Goal: Task Accomplishment & Management: Manage account settings

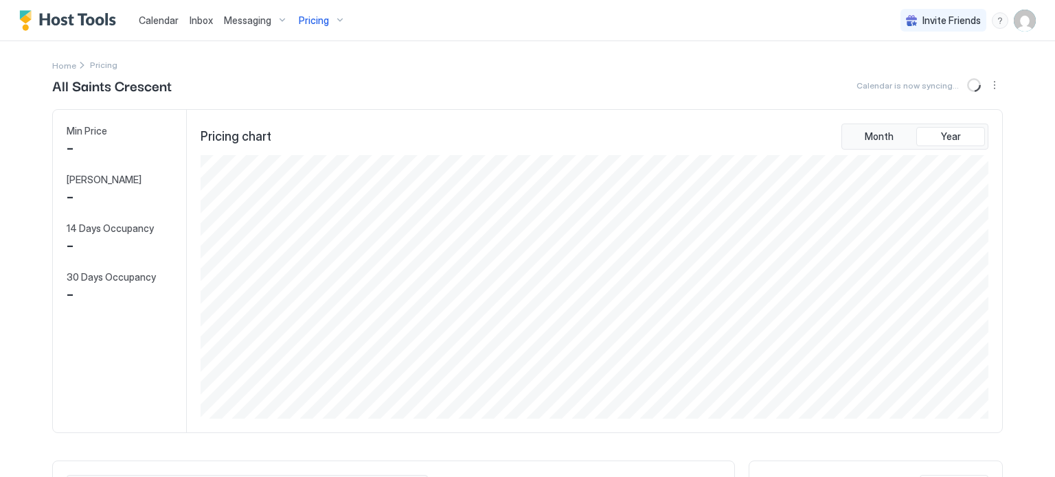
scroll to position [264, 791]
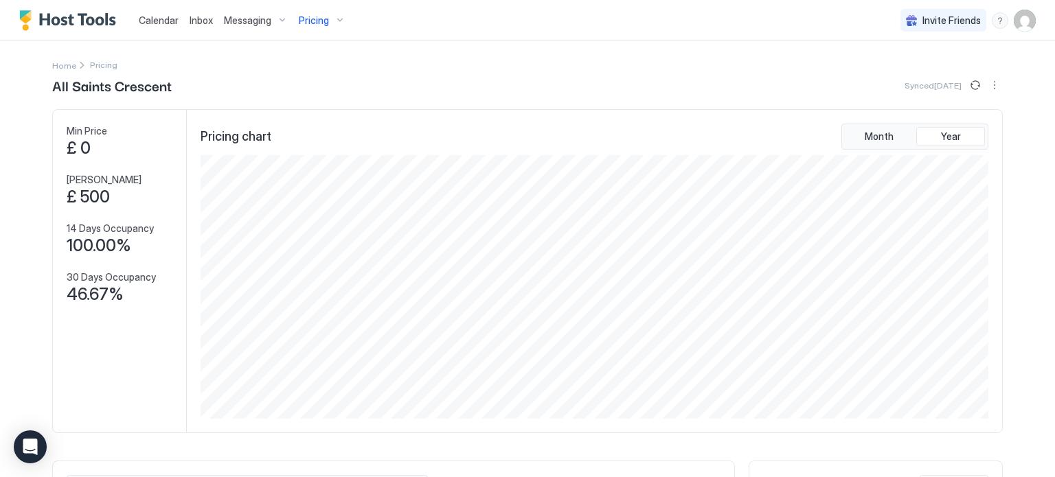
click at [1024, 18] on img "User profile" at bounding box center [1025, 21] width 22 height 22
click at [962, 68] on div "Settings" at bounding box center [947, 77] width 174 height 24
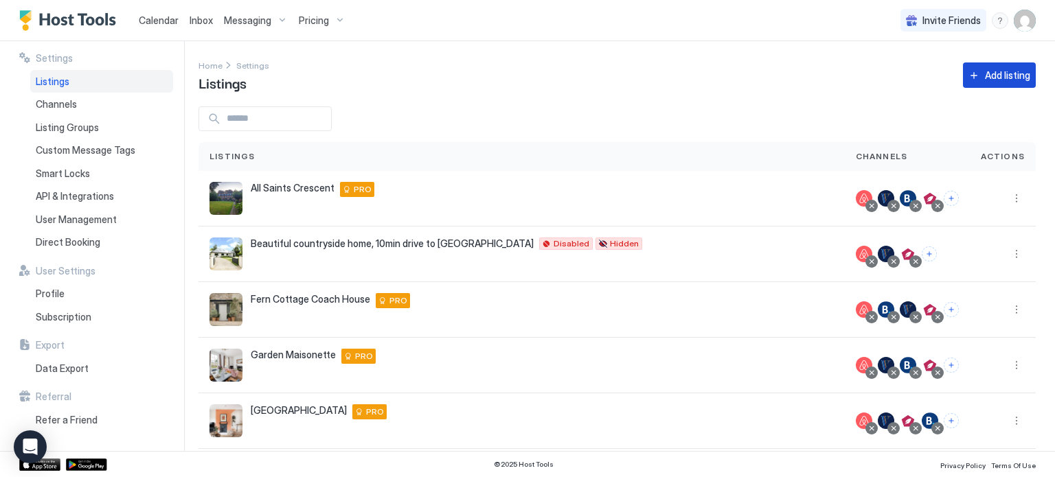
click at [1005, 76] on div "Add listing" at bounding box center [1007, 75] width 45 height 14
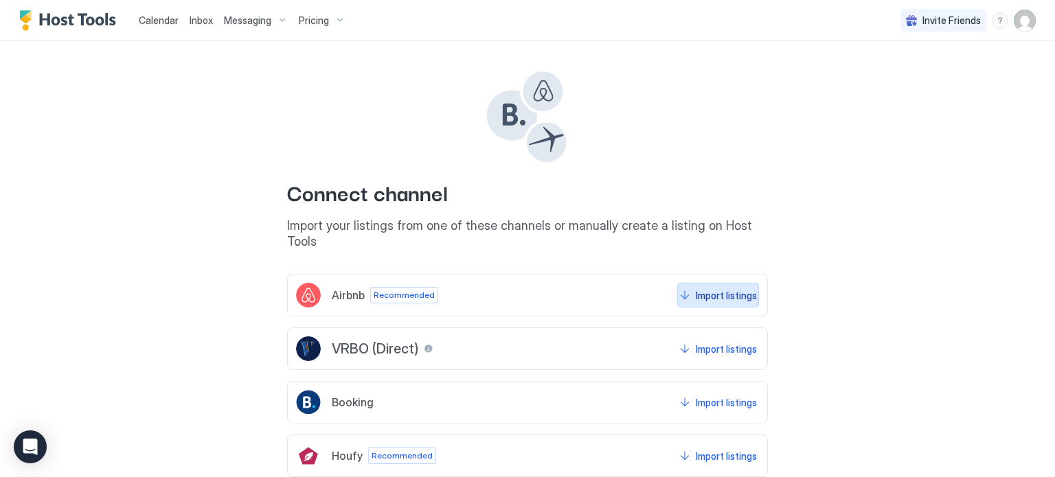
click at [731, 287] on button "Import listings" at bounding box center [718, 295] width 82 height 25
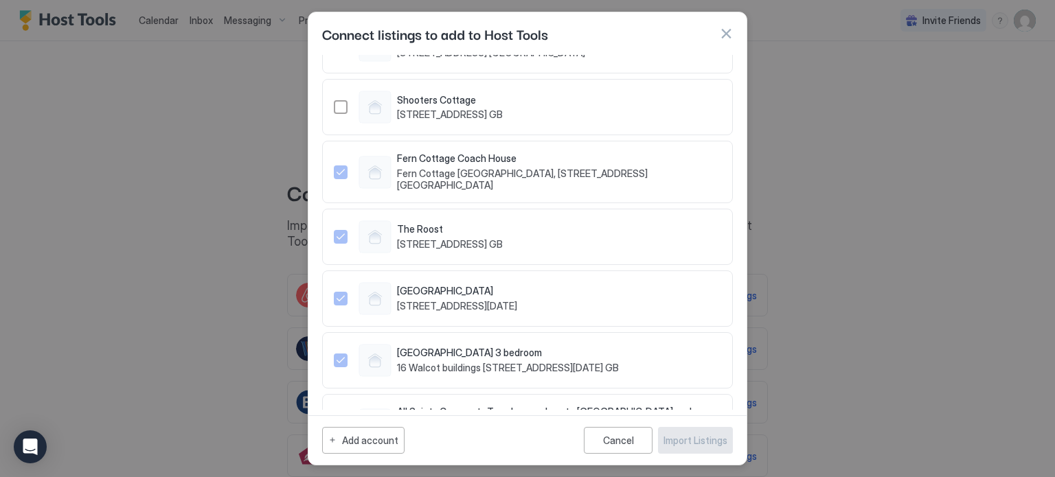
scroll to position [431, 0]
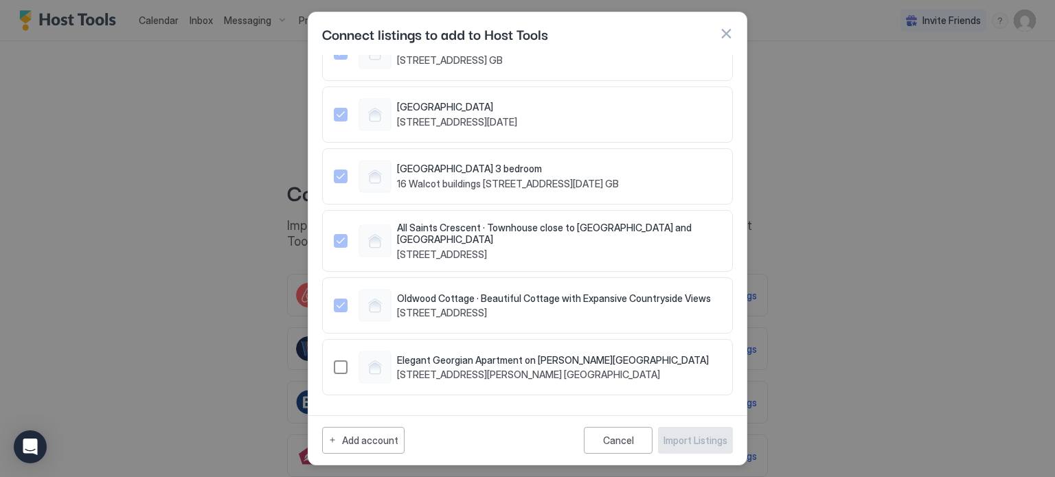
click at [341, 369] on div "1505684871941280601" at bounding box center [341, 368] width 14 height 14
click at [696, 445] on div "Import Listings" at bounding box center [695, 440] width 64 height 14
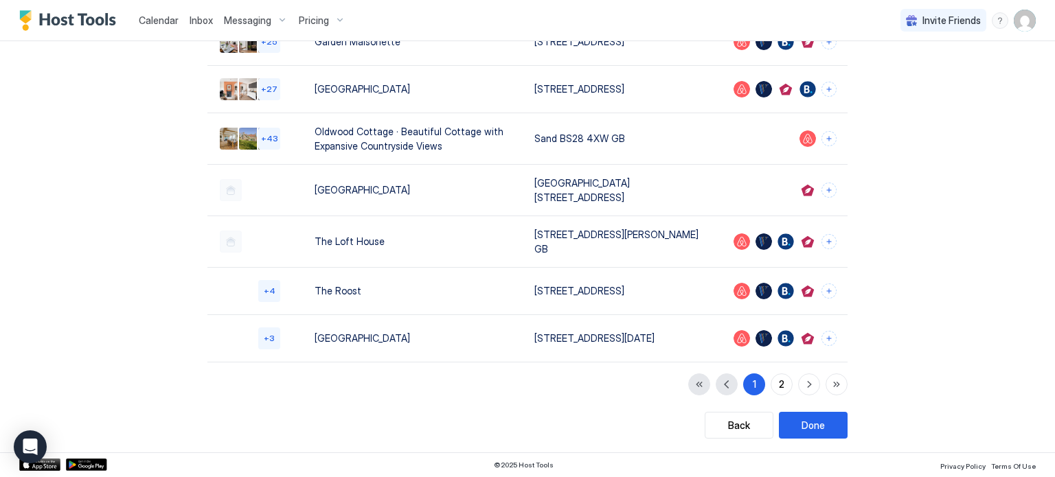
scroll to position [338, 0]
click at [782, 386] on div "2" at bounding box center [781, 384] width 5 height 14
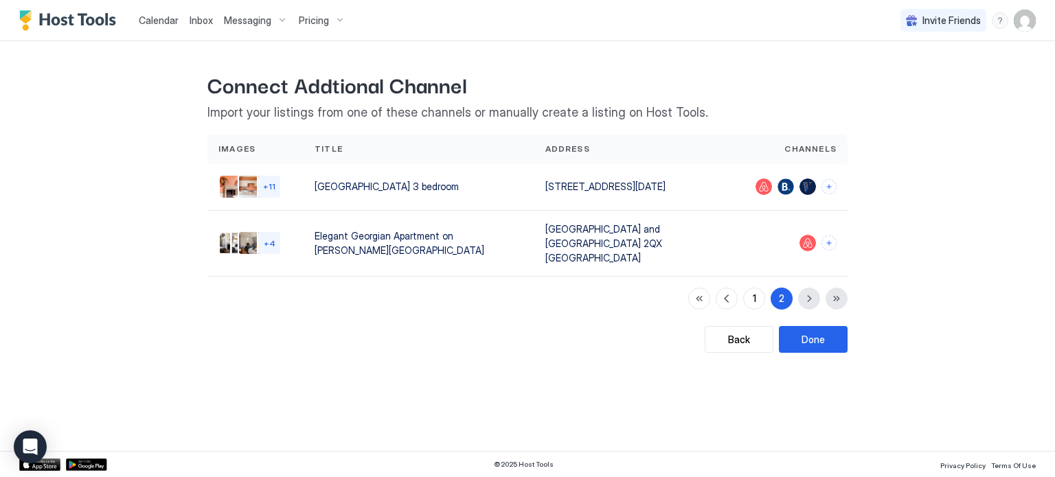
scroll to position [0, 0]
click at [826, 336] on button "Done" at bounding box center [813, 339] width 69 height 27
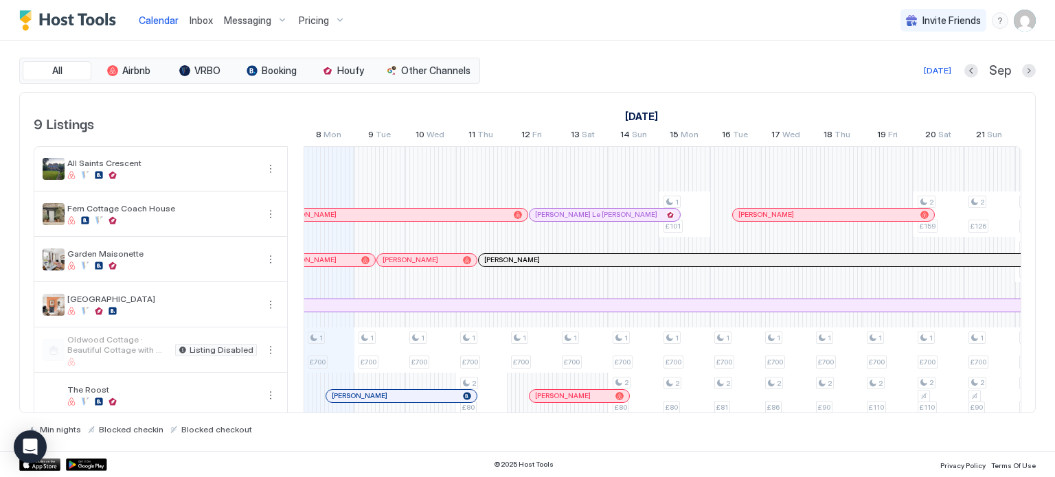
click at [250, 19] on span "Messaging" at bounding box center [247, 20] width 47 height 12
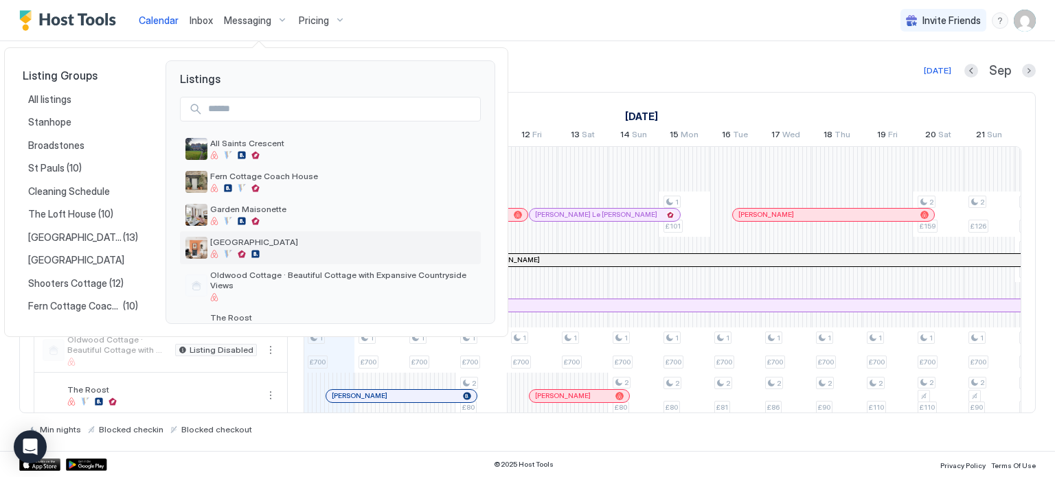
scroll to position [119, 0]
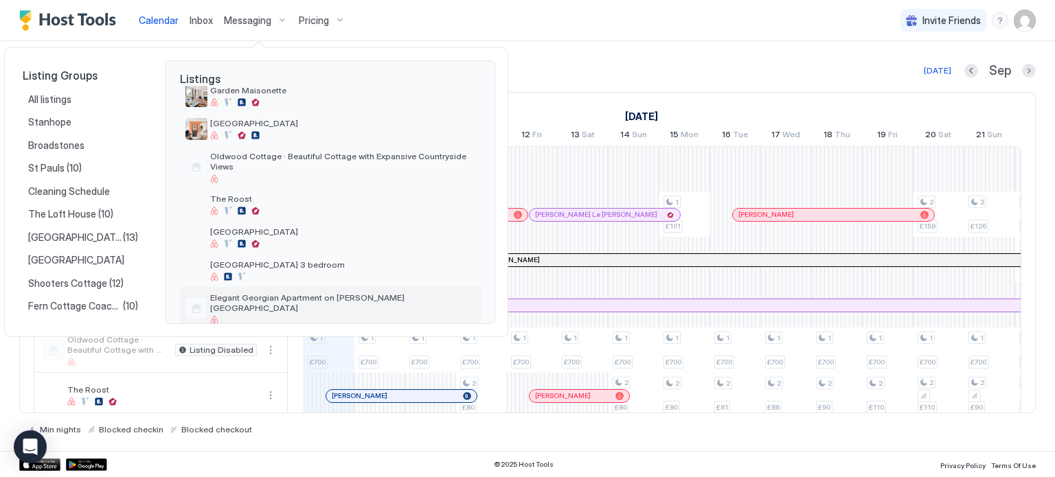
click at [306, 293] on div "Elegant Georgian Apartment on [PERSON_NAME][GEOGRAPHIC_DATA]" at bounding box center [342, 309] width 265 height 32
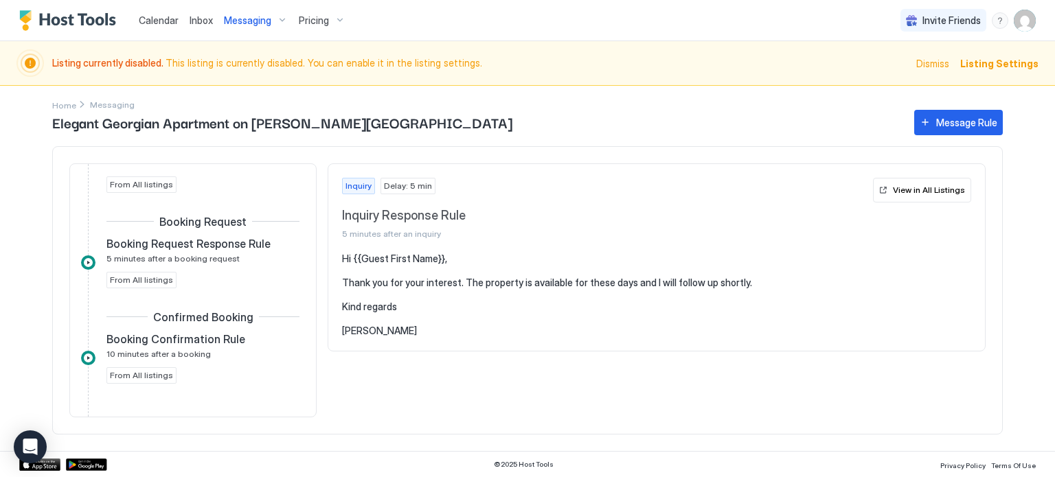
scroll to position [135, 0]
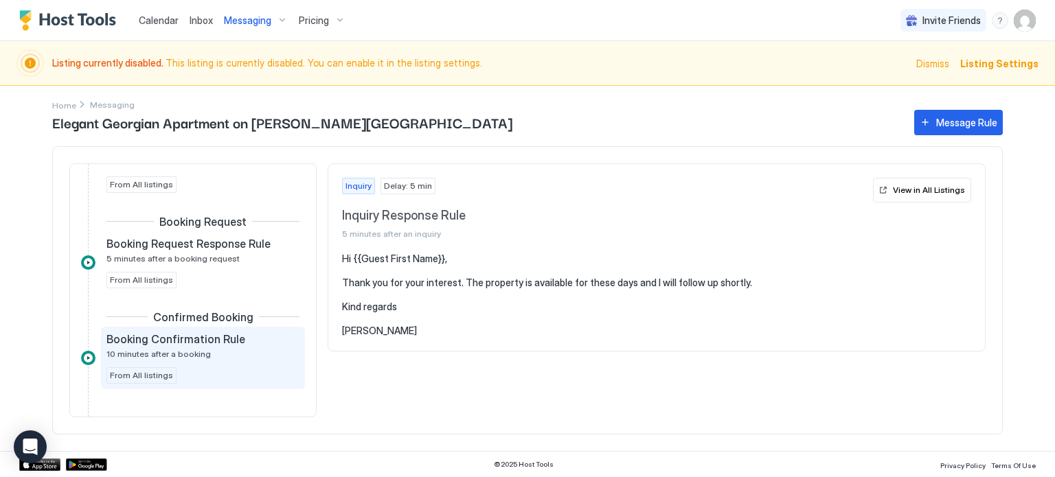
click at [205, 341] on span "Booking Confirmation Rule" at bounding box center [175, 339] width 139 height 14
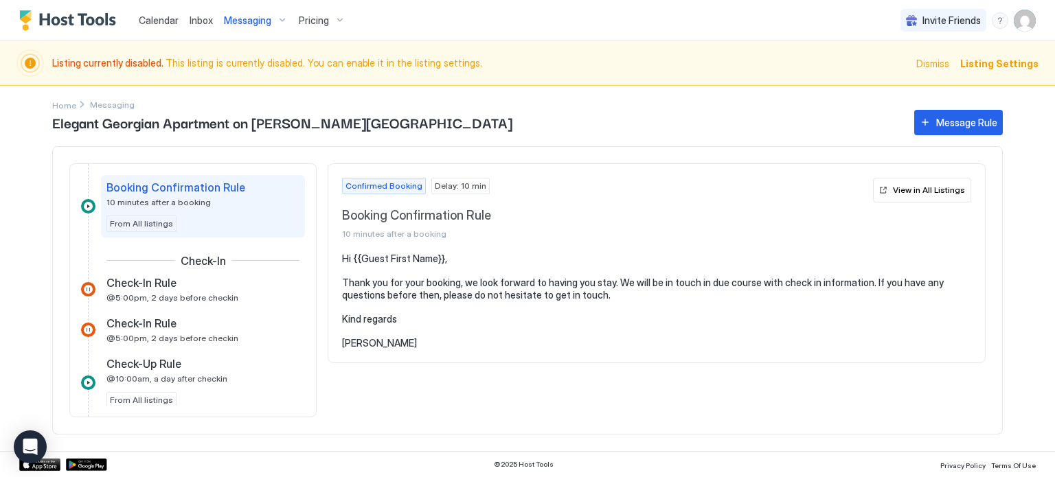
scroll to position [290, 0]
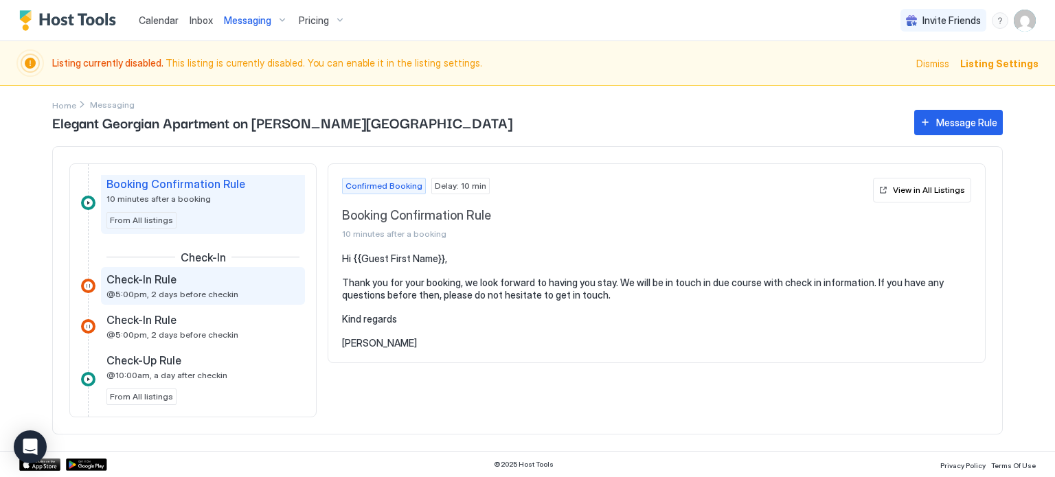
click at [235, 290] on div "Check-In Rule @5:00pm, 2 days before checkin" at bounding box center [193, 286] width 174 height 27
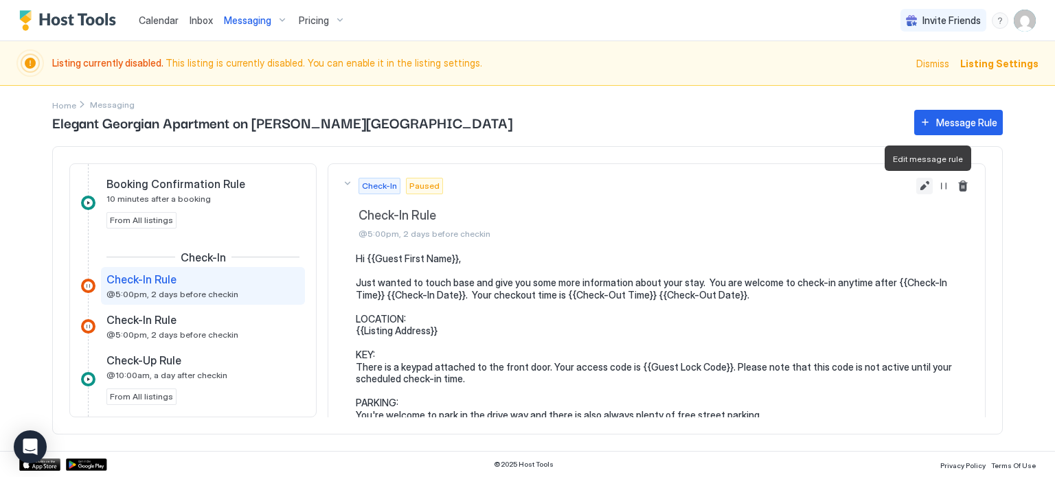
click at [926, 184] on button "Edit message rule" at bounding box center [924, 186] width 16 height 16
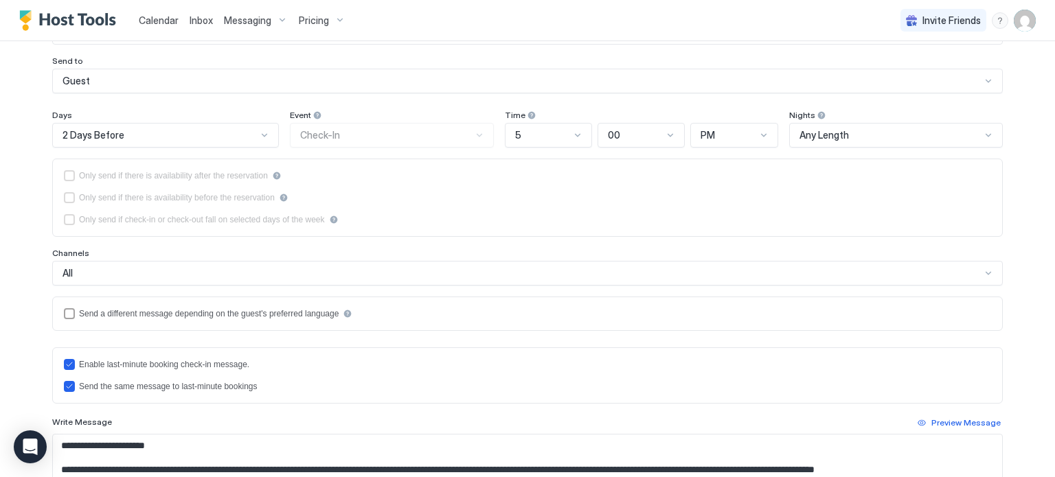
scroll to position [112, 0]
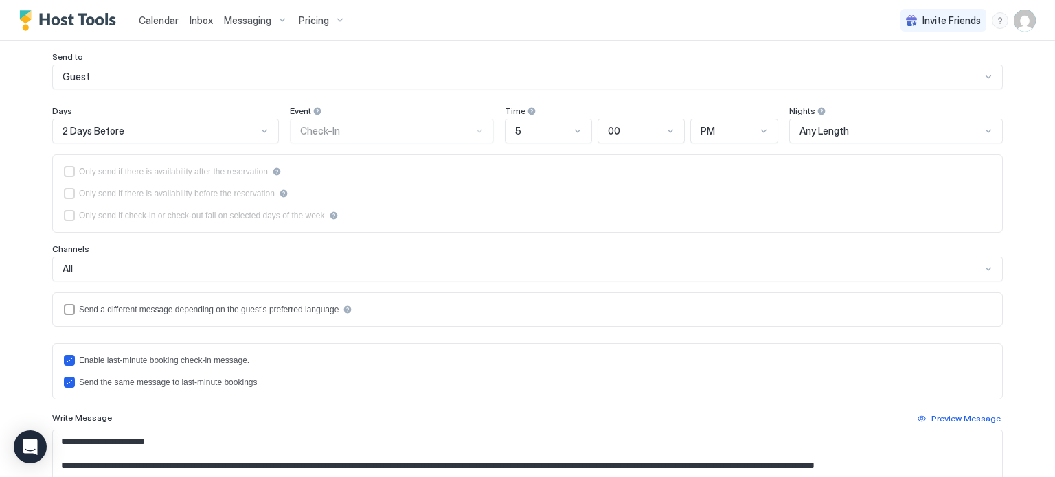
click at [262, 128] on div at bounding box center [264, 131] width 11 height 11
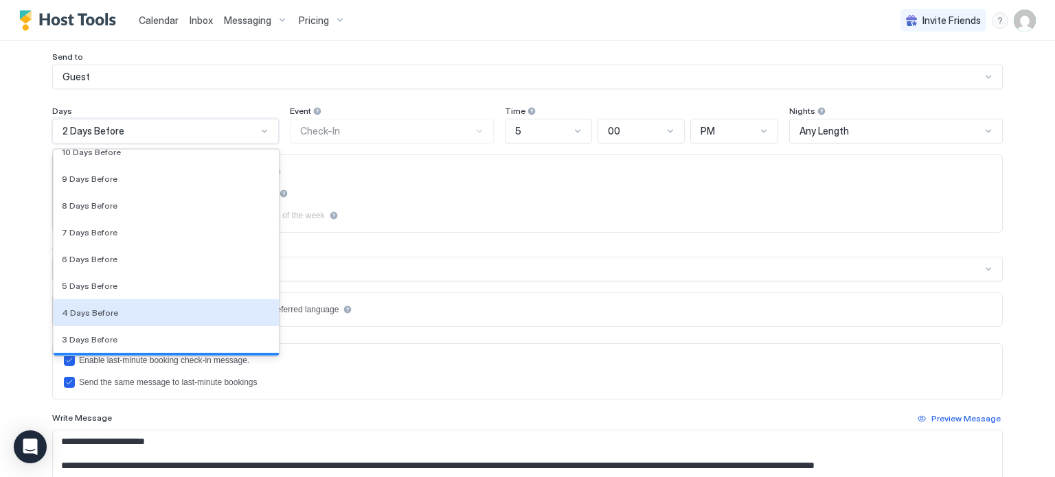
scroll to position [2018, 0]
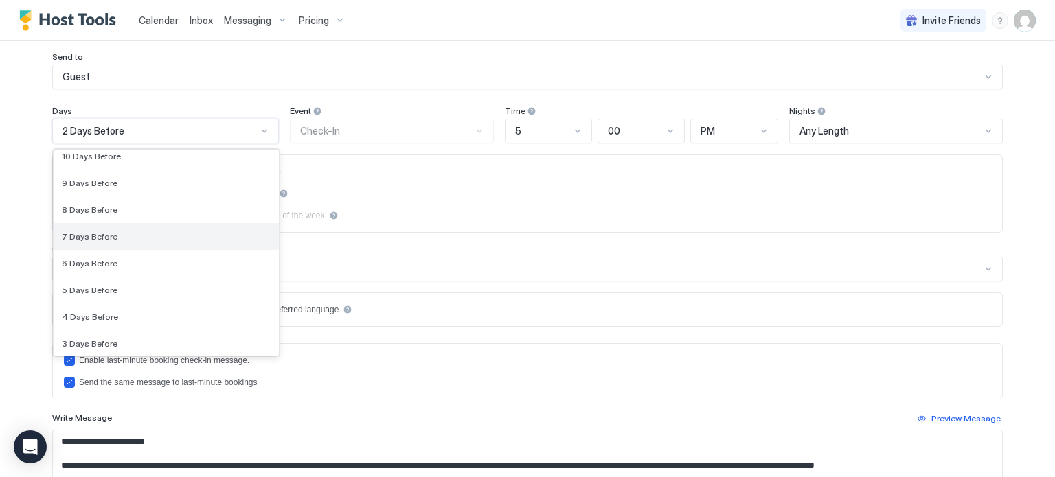
click at [162, 235] on div "7 Days Before" at bounding box center [166, 236] width 209 height 10
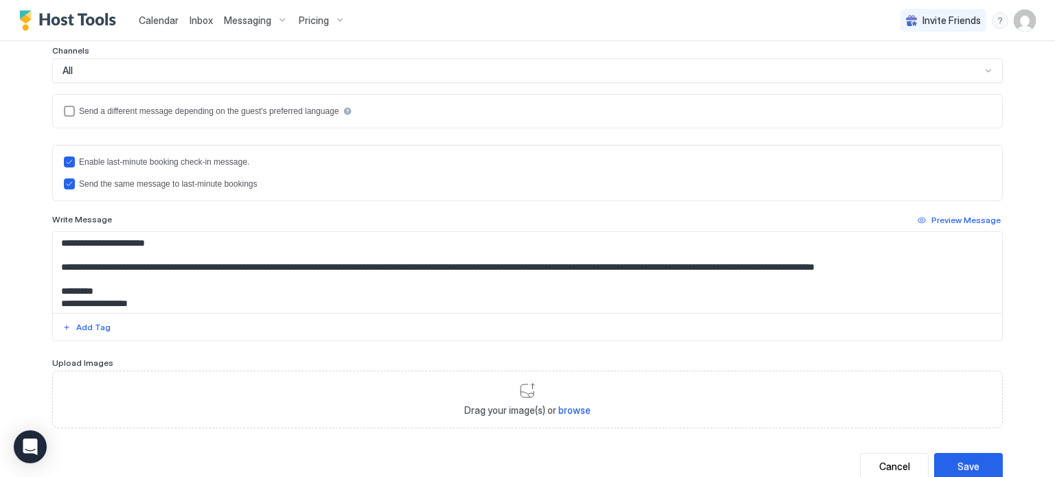
scroll to position [329, 0]
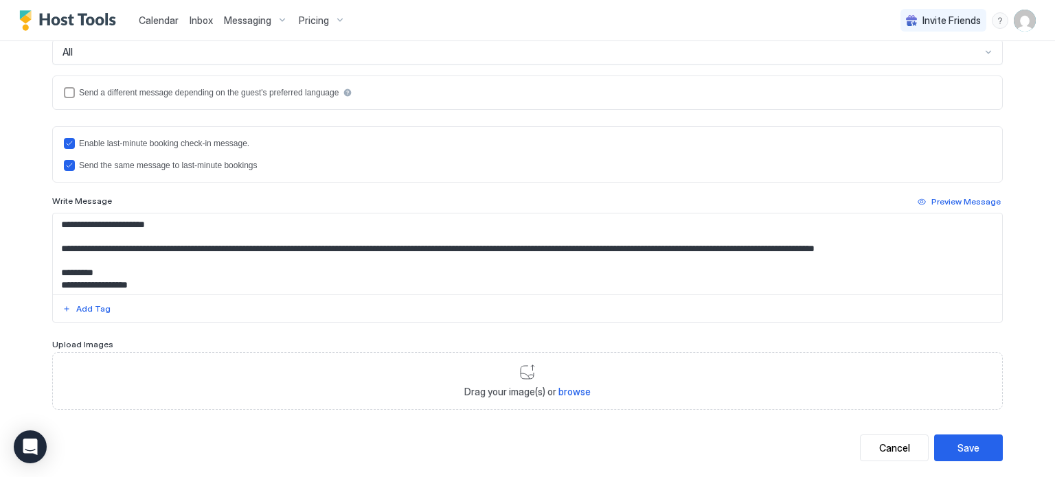
click at [82, 223] on textarea "**********" at bounding box center [527, 254] width 949 height 81
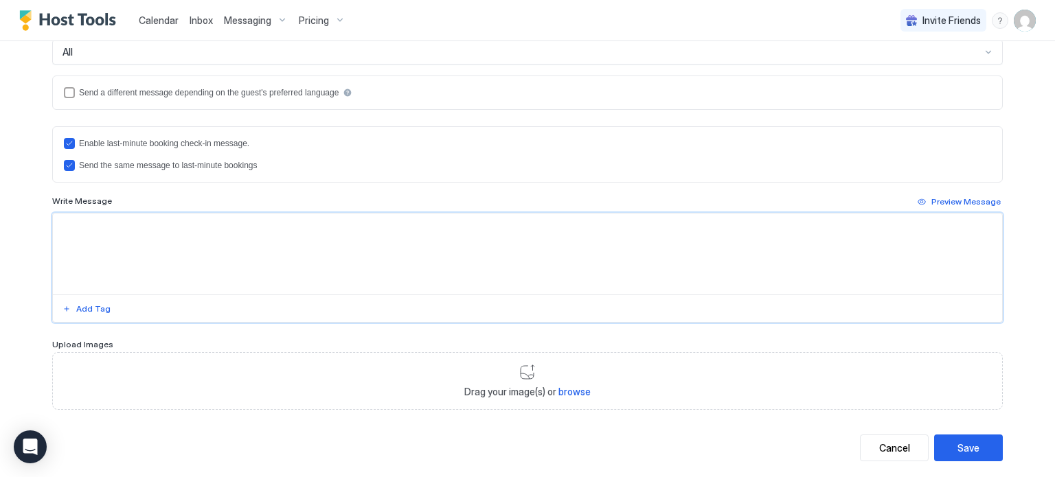
paste textarea "**********"
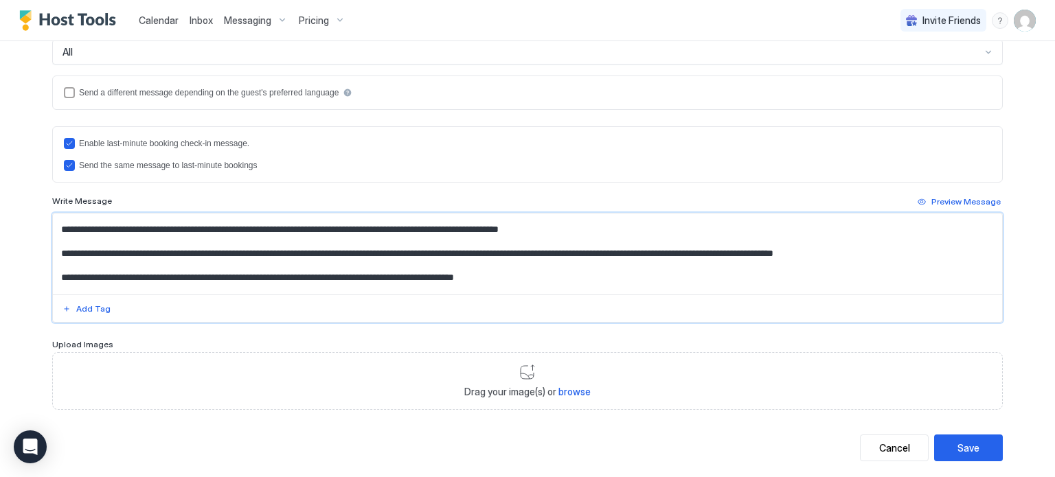
scroll to position [0, 0]
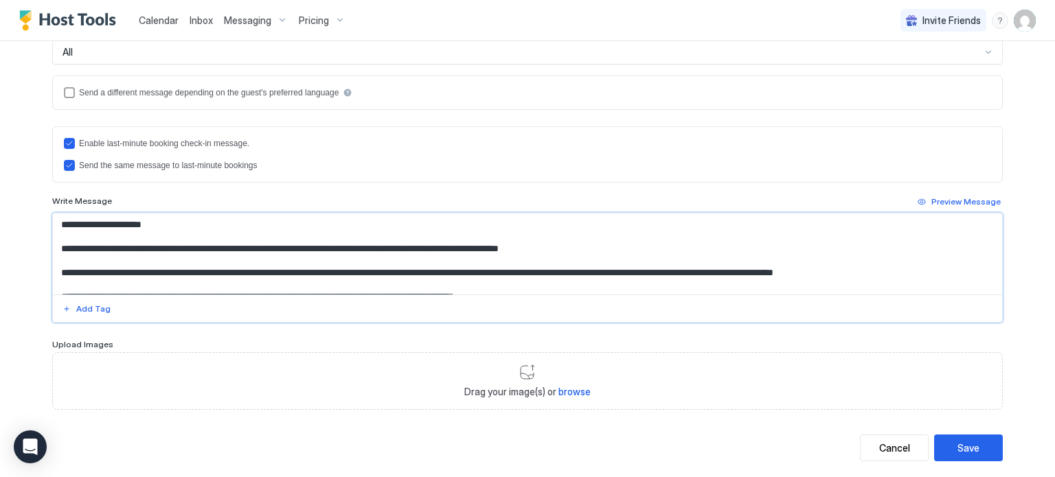
drag, startPoint x: 334, startPoint y: 229, endPoint x: 177, endPoint y: 259, distance: 160.1
click at [177, 259] on textarea "Input Field" at bounding box center [527, 254] width 949 height 81
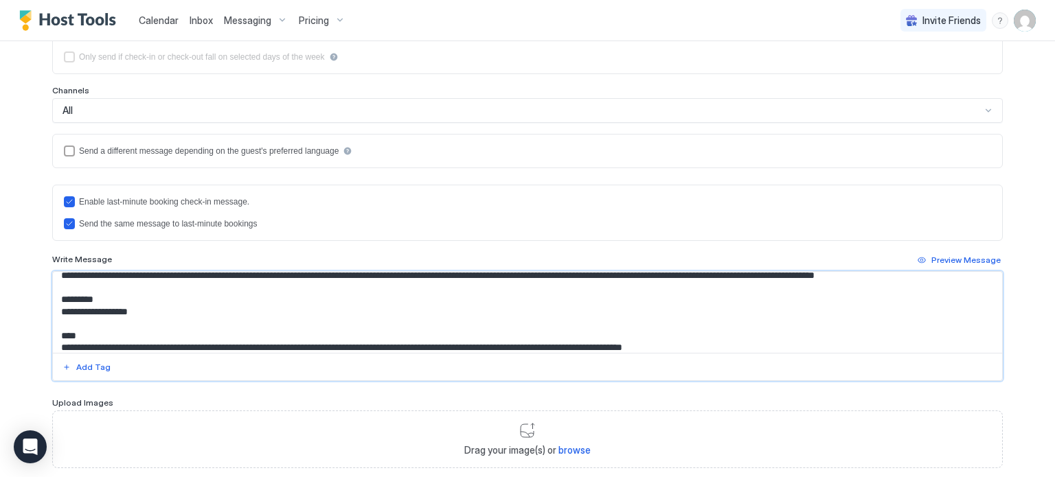
scroll to position [170, 0]
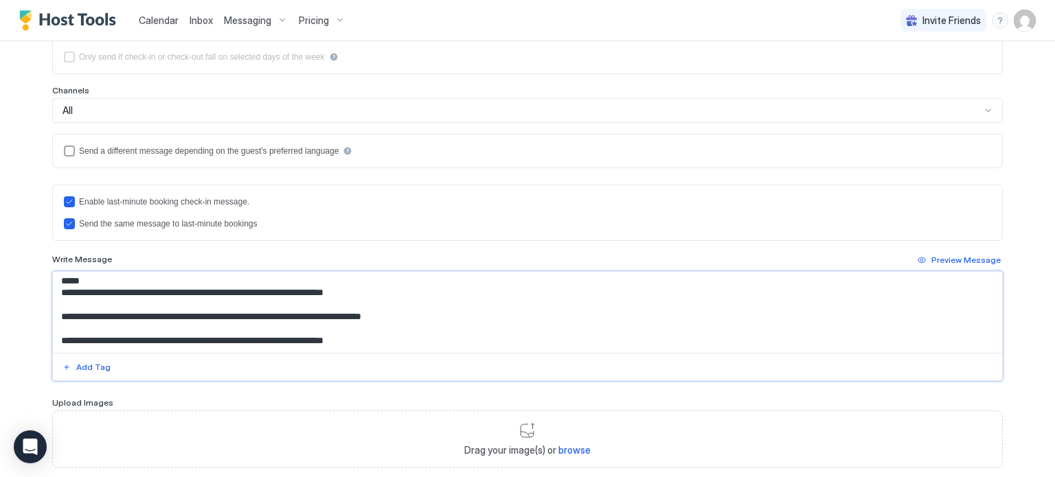
drag, startPoint x: 60, startPoint y: 279, endPoint x: 415, endPoint y: 383, distance: 369.4
click at [415, 383] on div "**********" at bounding box center [527, 156] width 950 height 624
paste textarea "**********"
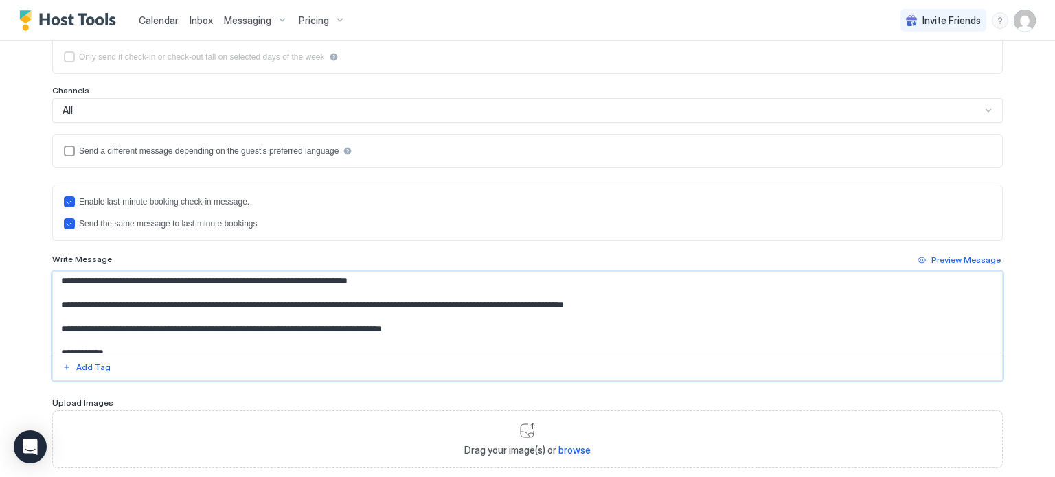
scroll to position [212, 0]
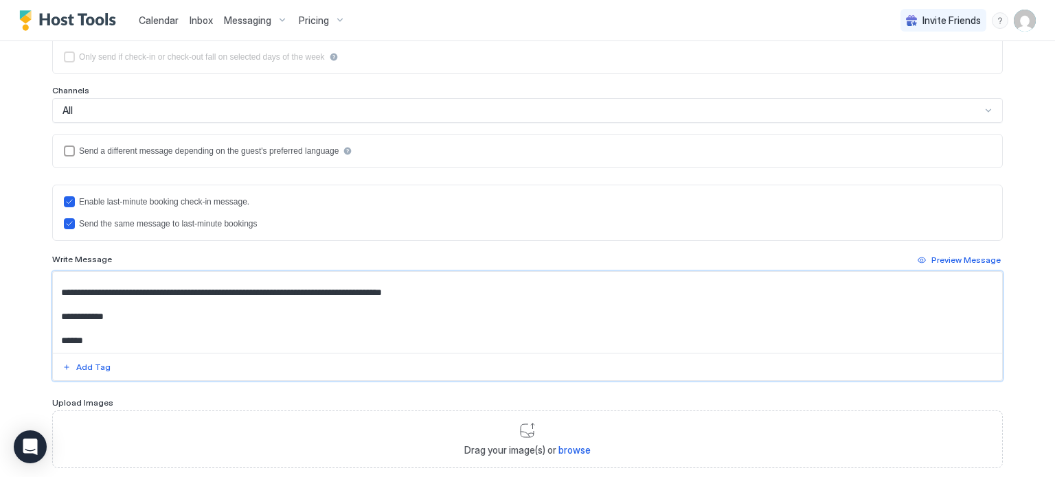
type textarea "**********"
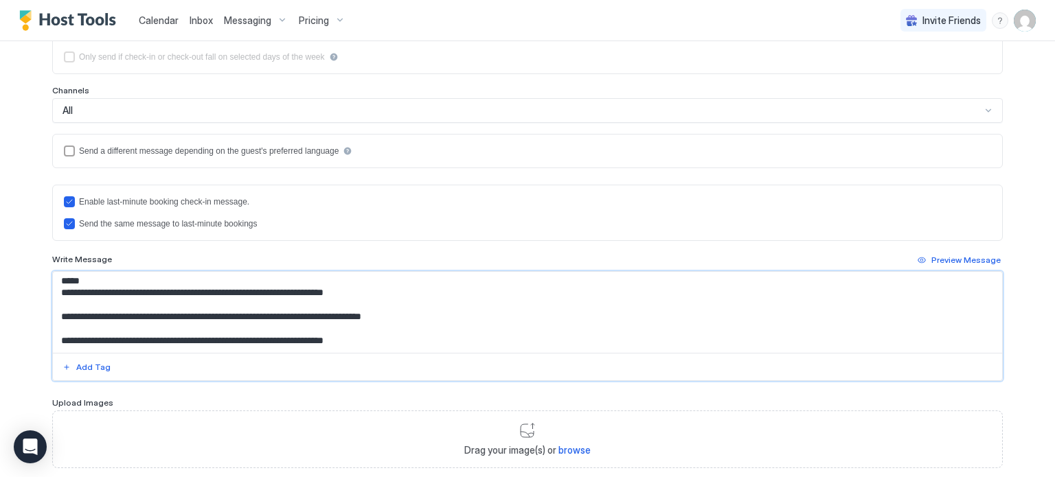
scroll to position [0, 0]
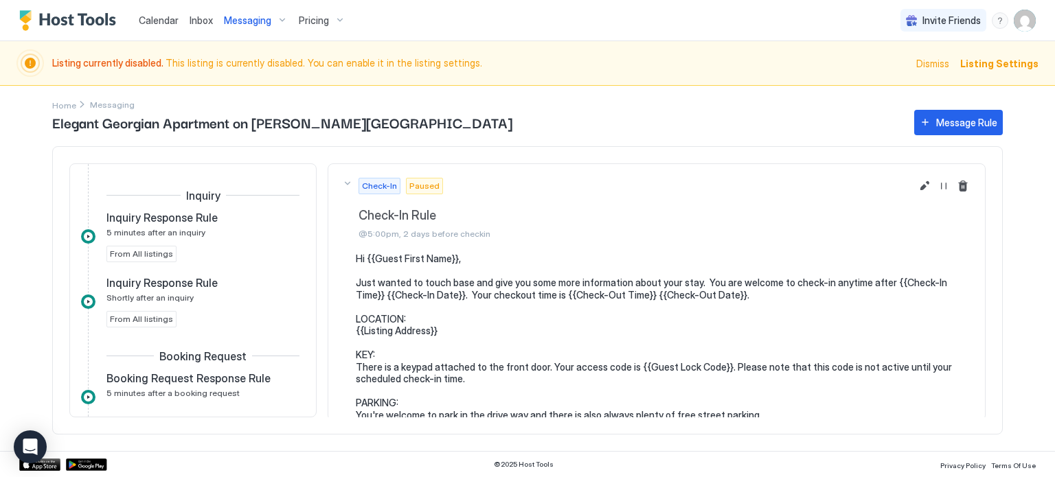
scroll to position [284, 0]
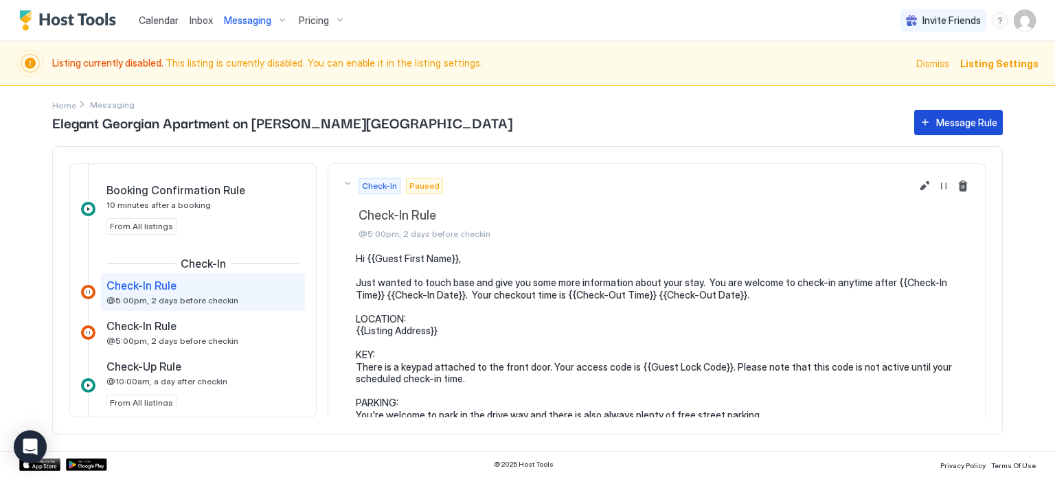
click at [942, 123] on div "Message Rule" at bounding box center [966, 122] width 61 height 14
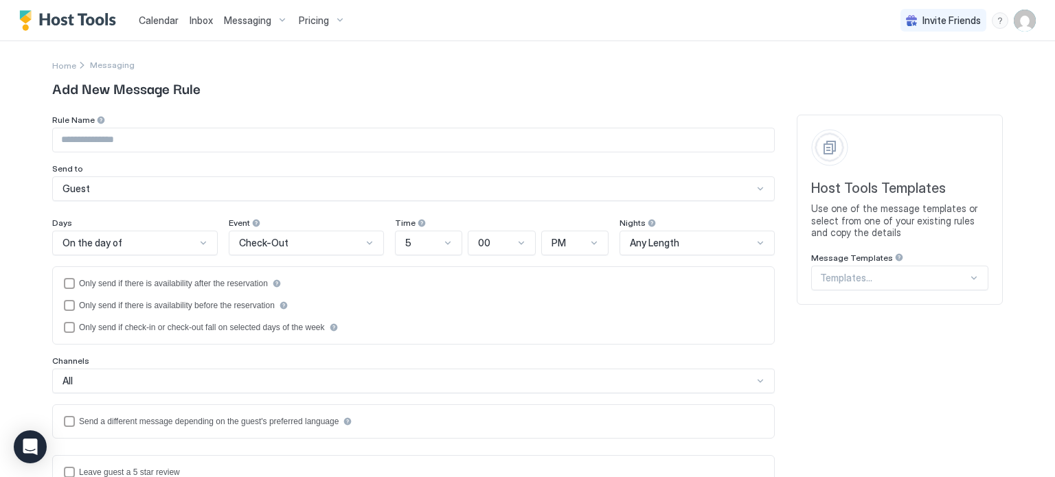
click at [868, 278] on div "Templates..." at bounding box center [899, 278] width 177 height 25
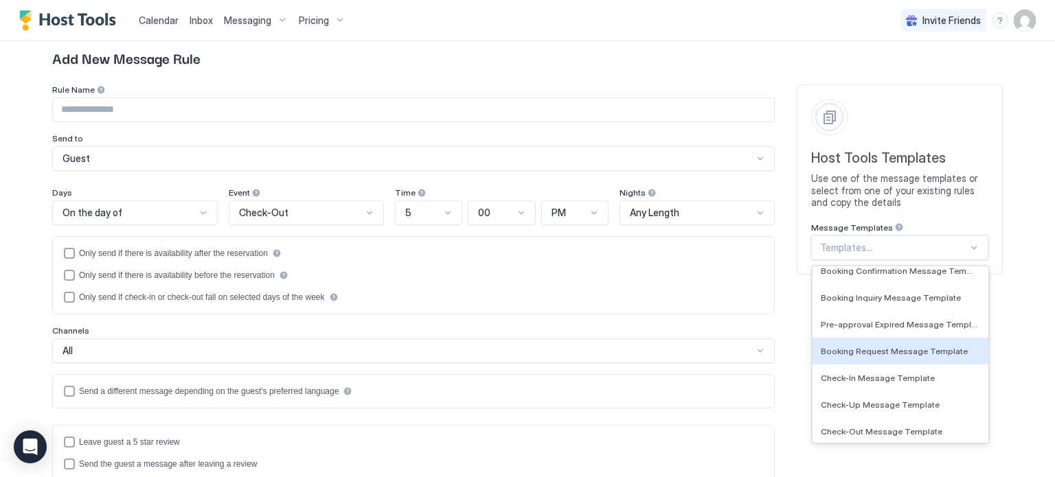
scroll to position [38, 0]
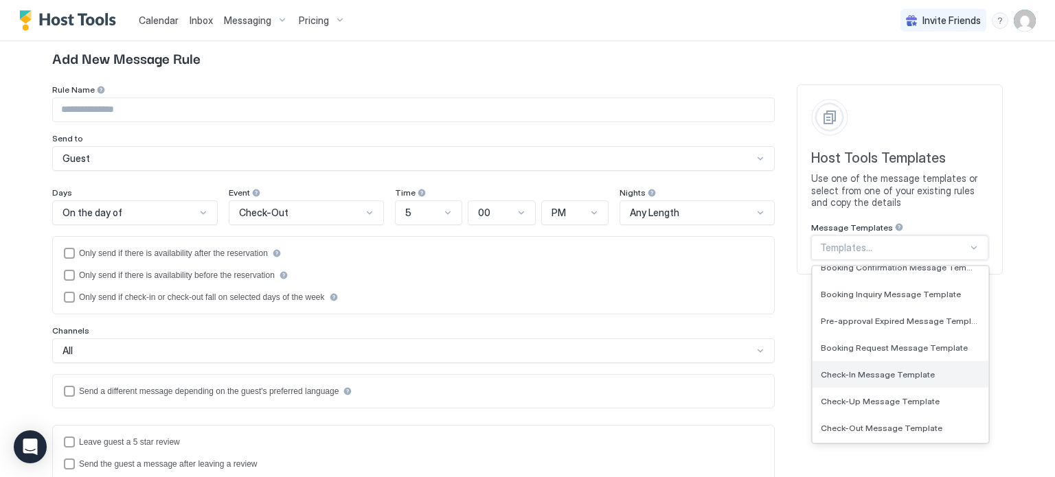
click at [893, 369] on span "Check-In Message Template" at bounding box center [878, 374] width 114 height 10
type input "**********"
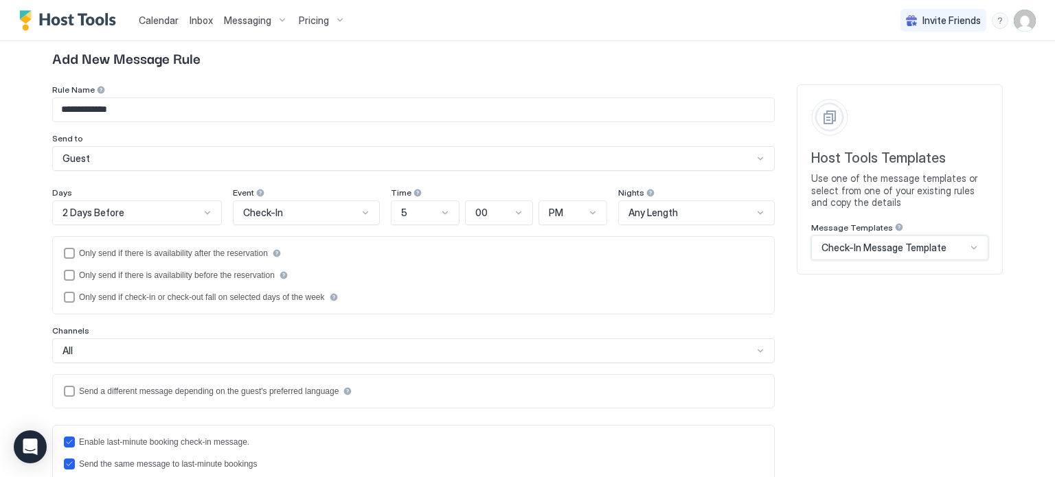
click at [203, 220] on div "2 Days Before" at bounding box center [137, 213] width 170 height 25
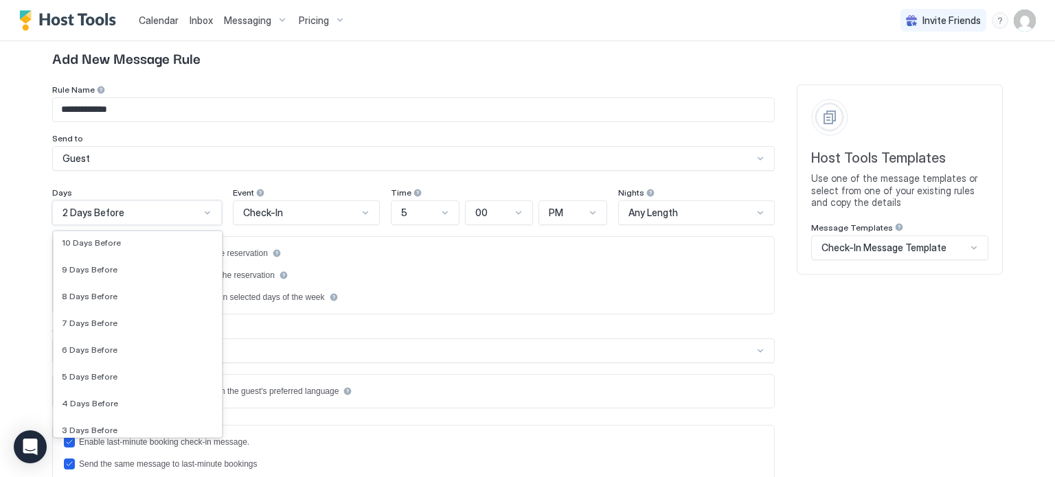
scroll to position [1928, 0]
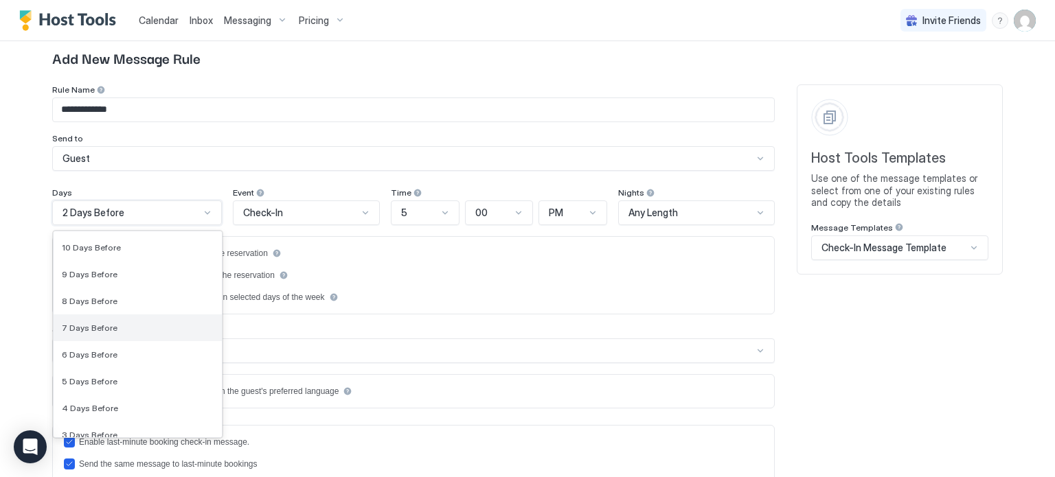
click at [185, 325] on div "7 Days Before" at bounding box center [138, 328] width 152 height 10
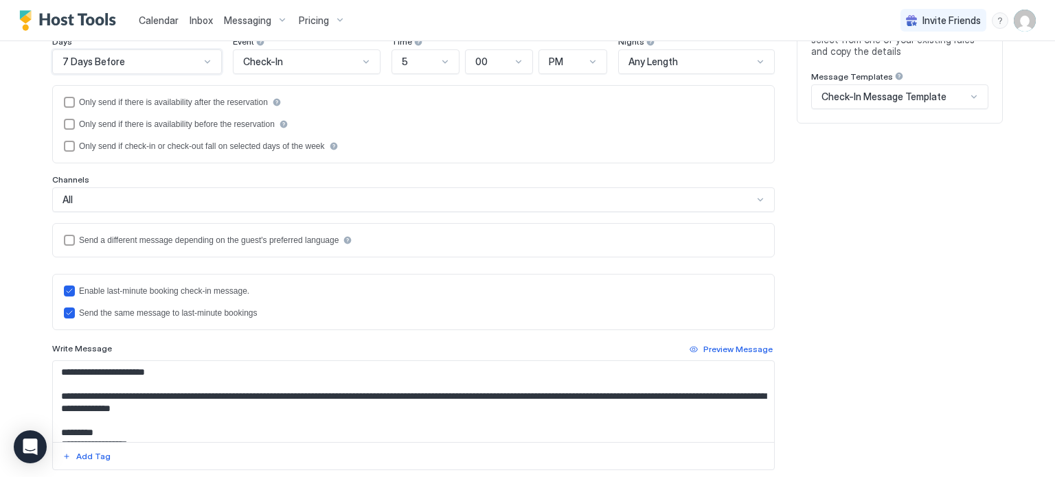
scroll to position [184, 0]
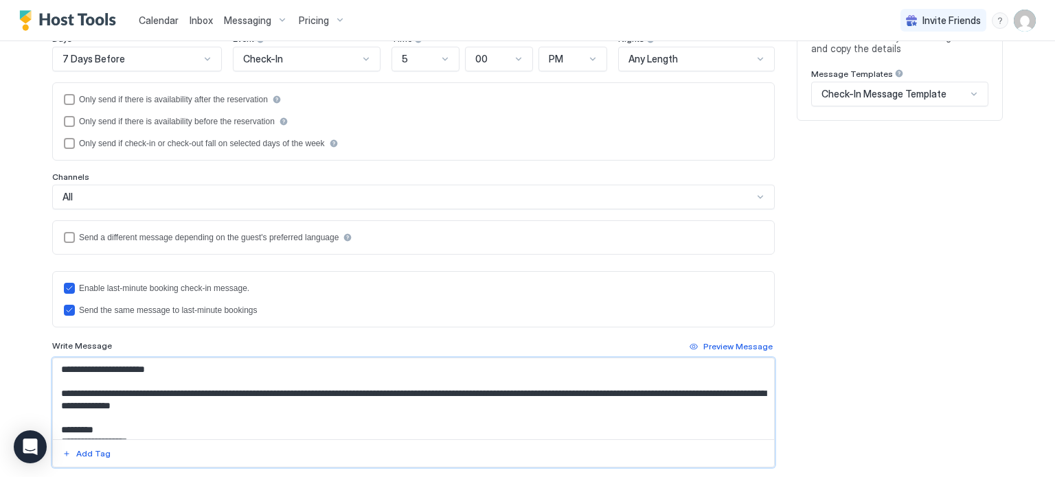
click at [62, 367] on textarea "**********" at bounding box center [413, 398] width 721 height 81
paste textarea "**********"
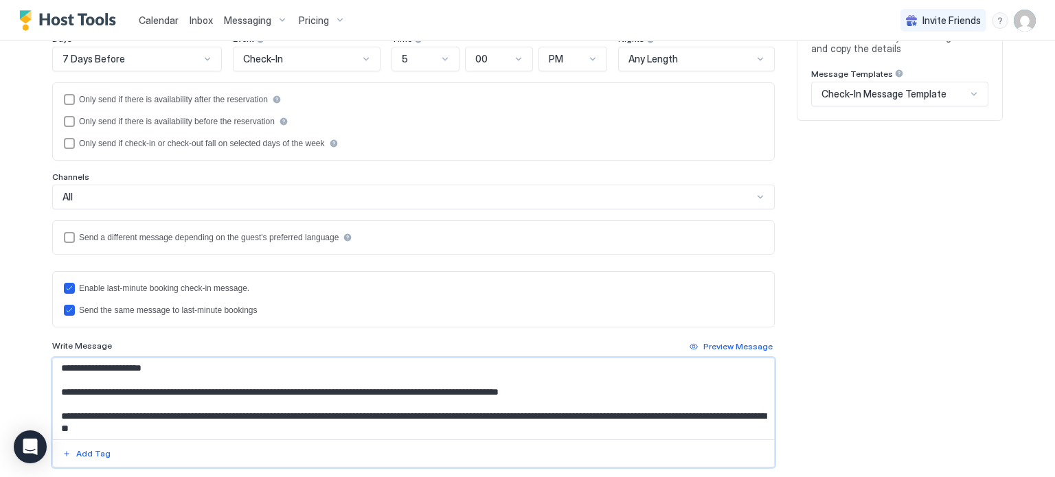
scroll to position [0, 0]
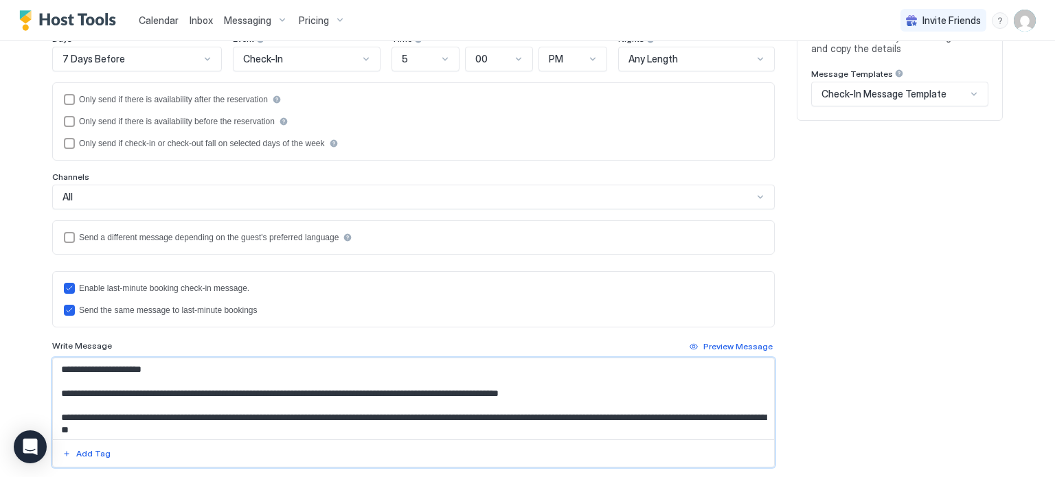
click at [163, 412] on textarea "Input Field" at bounding box center [413, 398] width 721 height 81
paste textarea "Input Field"
click at [266, 413] on textarea "Input Field" at bounding box center [413, 398] width 721 height 81
click at [234, 413] on textarea "Input Field" at bounding box center [413, 398] width 721 height 81
click at [297, 435] on textarea "Input Field" at bounding box center [413, 398] width 721 height 81
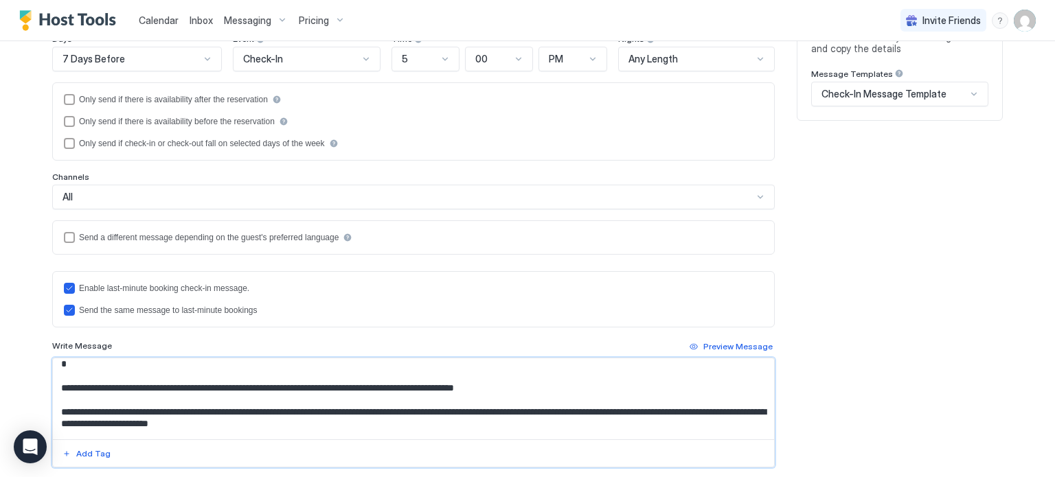
scroll to position [66, 0]
click at [156, 385] on textarea "Input Field" at bounding box center [413, 398] width 721 height 81
click at [257, 385] on textarea "Input Field" at bounding box center [413, 398] width 721 height 81
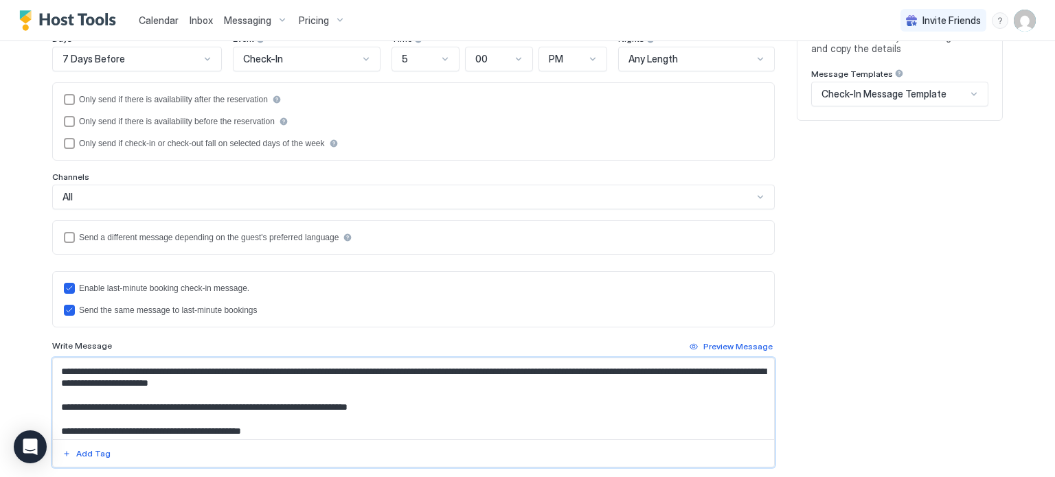
scroll to position [107, 0]
click at [707, 369] on textarea "Input Field" at bounding box center [413, 398] width 721 height 81
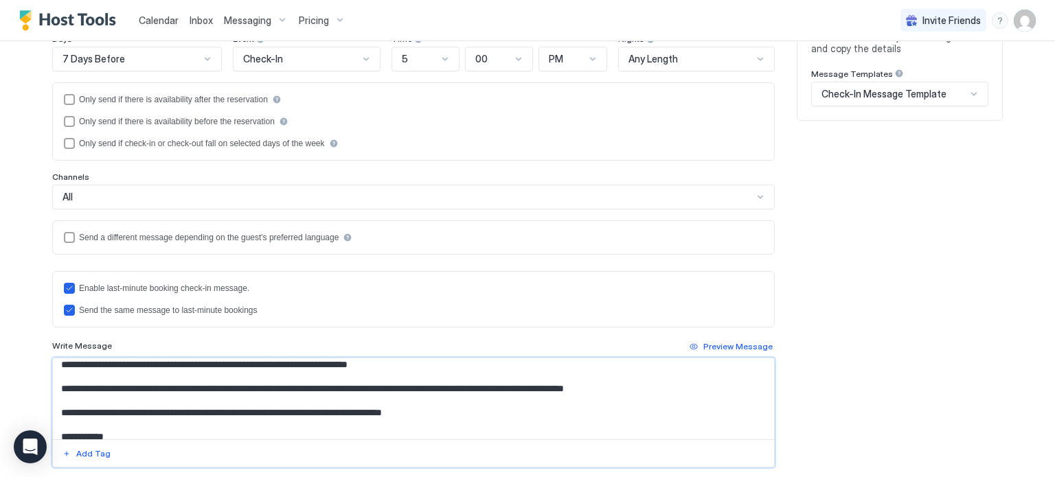
scroll to position [201, 0]
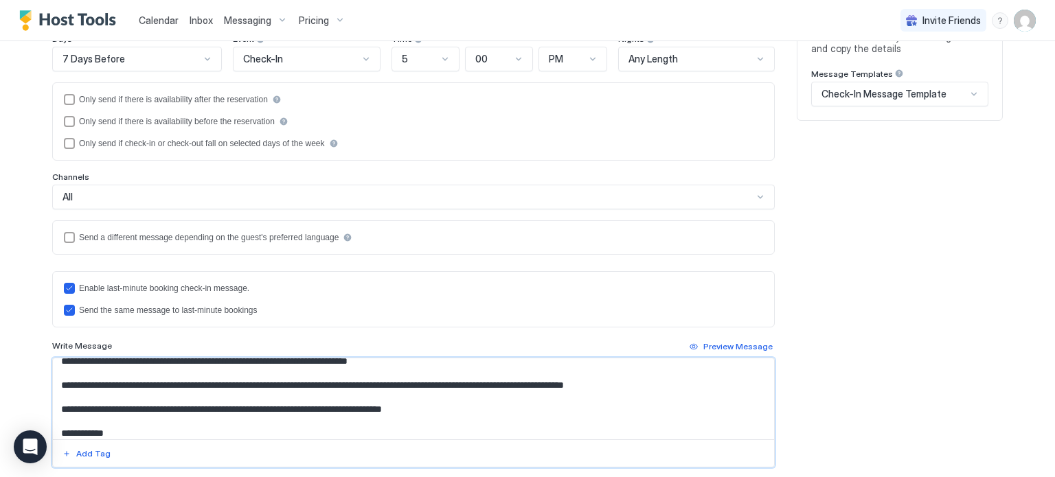
click at [663, 383] on textarea "Input Field" at bounding box center [413, 398] width 721 height 81
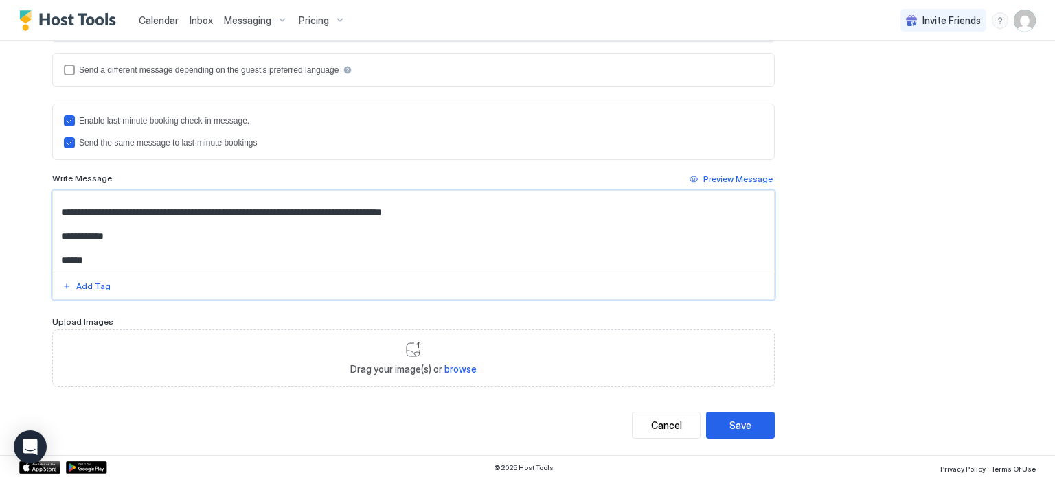
scroll to position [351, 0]
type textarea "**********"
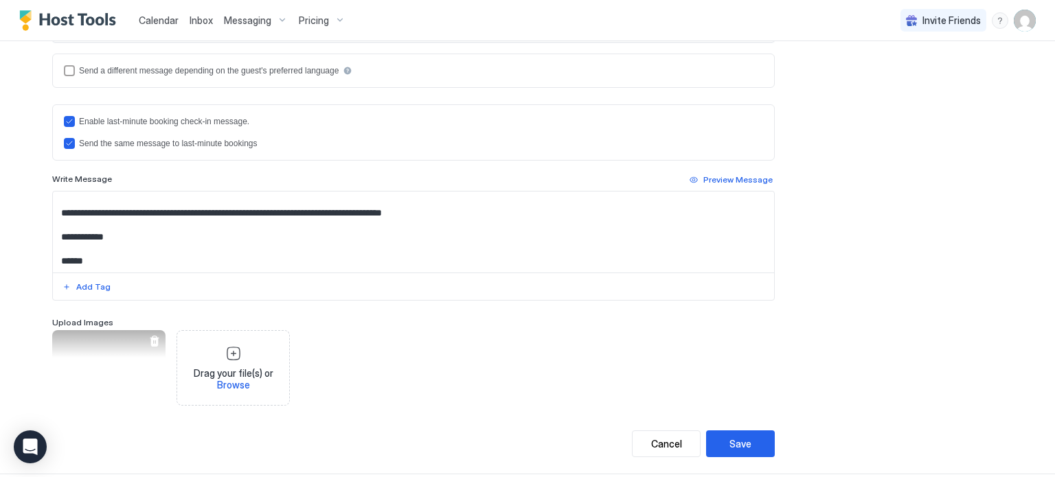
click at [119, 358] on div "View image" at bounding box center [108, 368] width 113 height 76
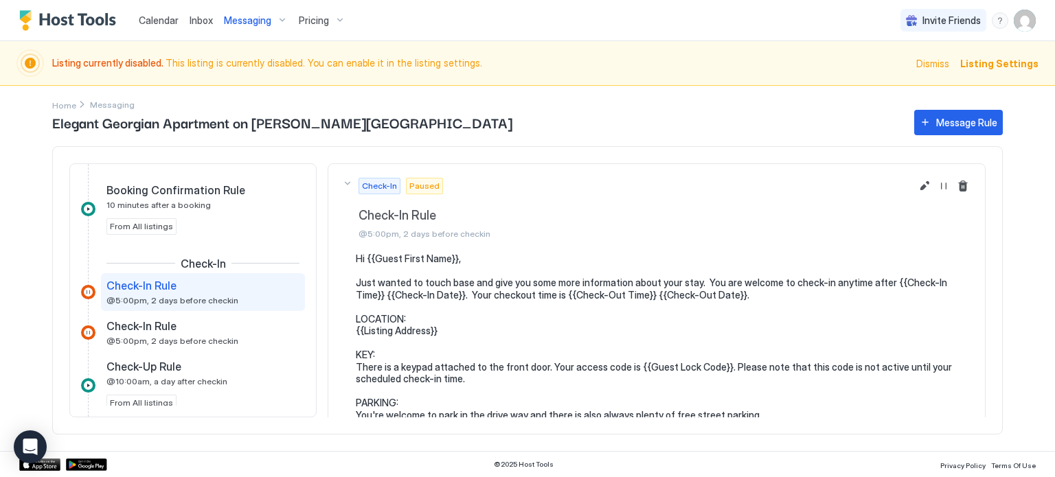
scroll to position [63, 0]
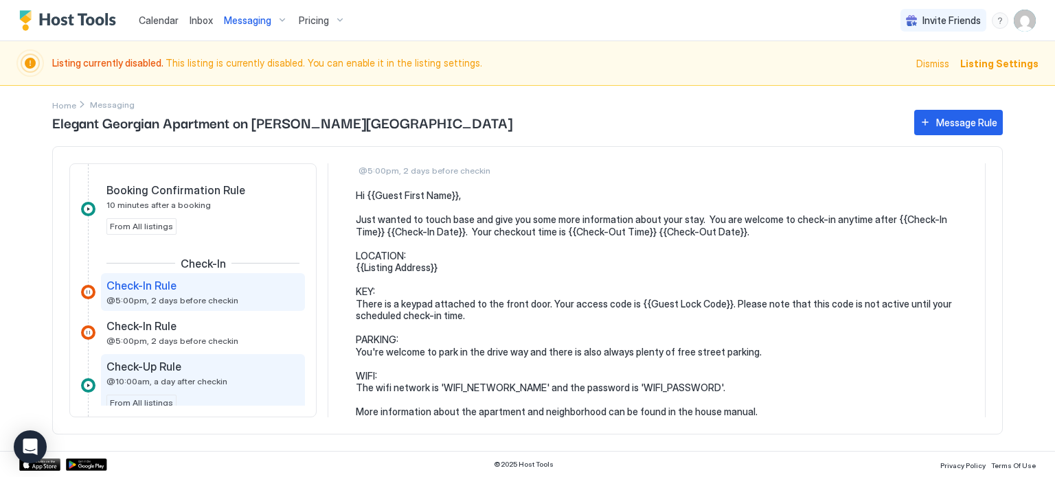
click at [209, 364] on div "Check-Up Rule" at bounding box center [193, 367] width 174 height 14
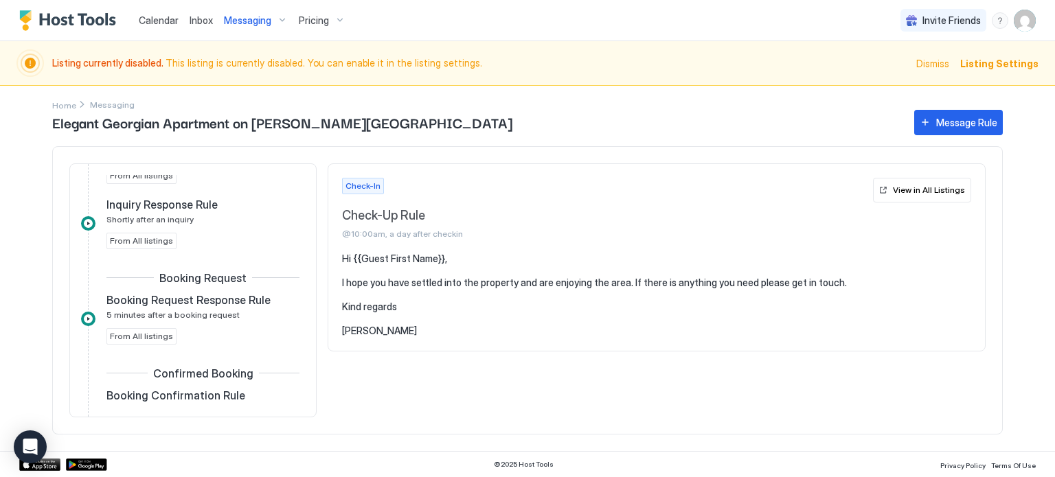
scroll to position [74, 0]
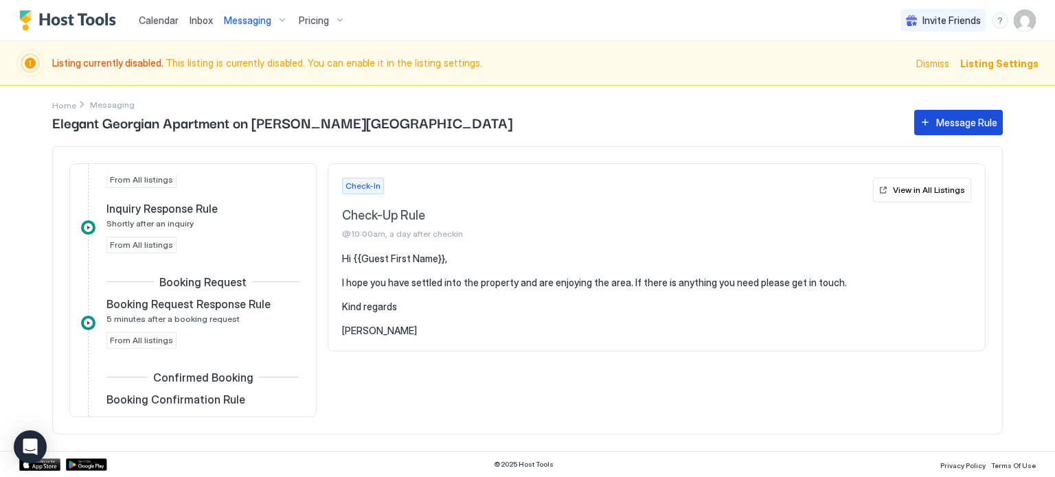
click at [965, 126] on div "Message Rule" at bounding box center [966, 122] width 61 height 14
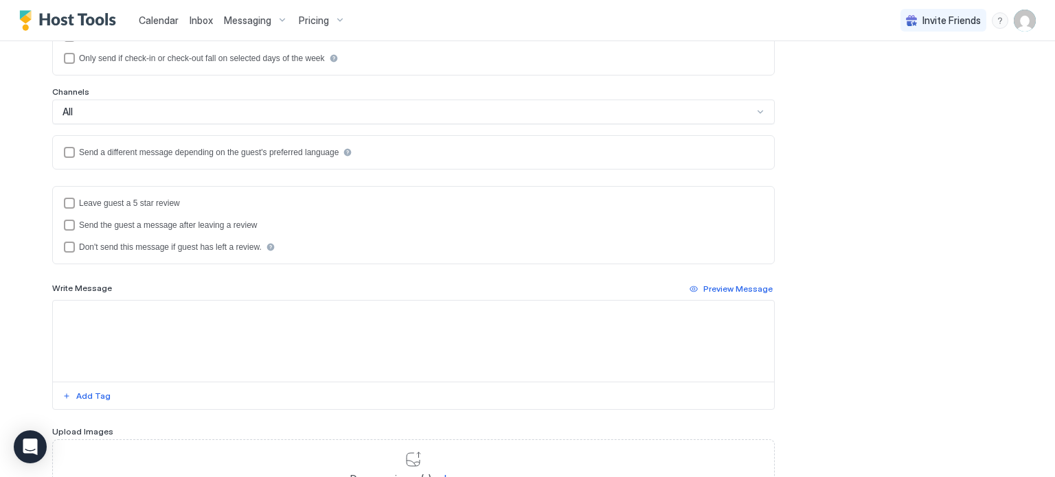
scroll to position [271, 0]
click at [155, 339] on textarea "Input Field" at bounding box center [413, 339] width 721 height 81
paste textarea "**********"
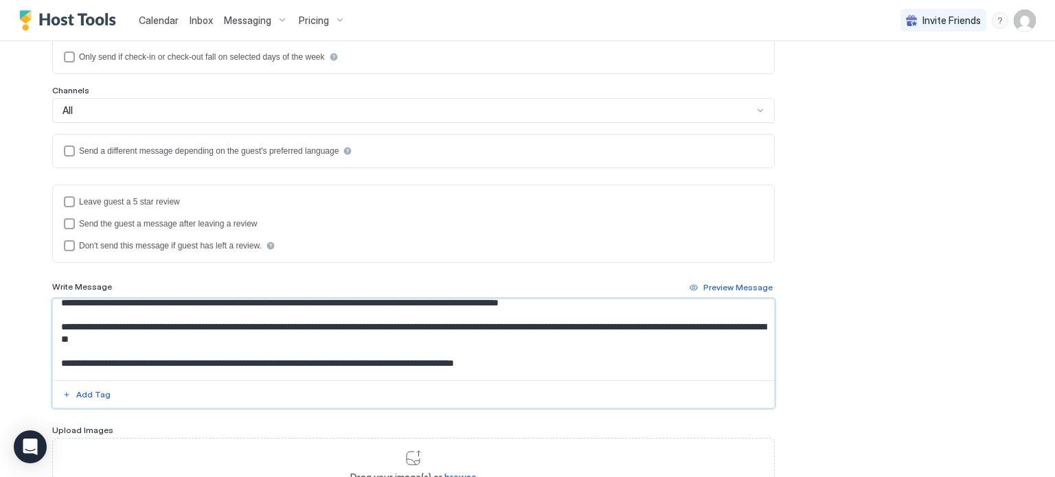
scroll to position [34, 0]
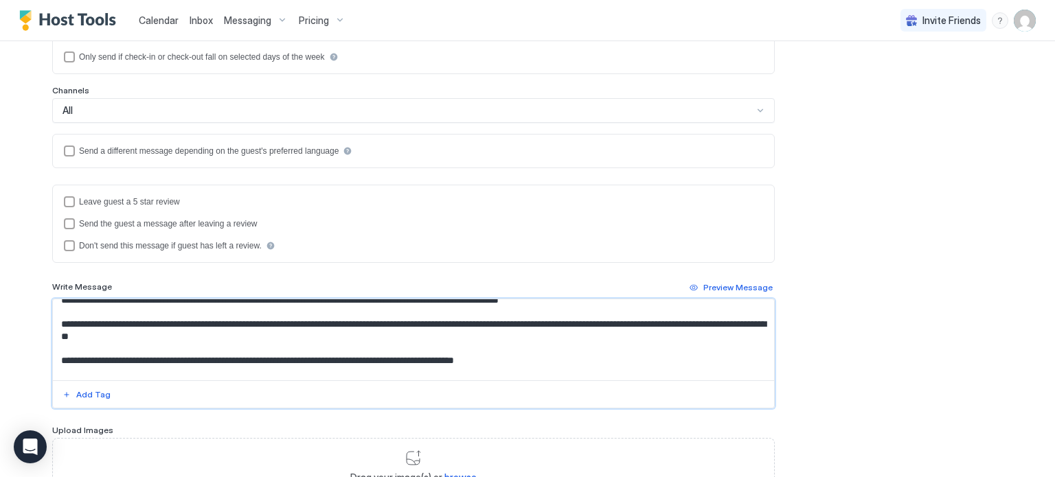
click at [194, 331] on textarea "Input Field" at bounding box center [413, 339] width 721 height 81
drag, startPoint x: 334, startPoint y: 321, endPoint x: 163, endPoint y: 319, distance: 171.7
click at [163, 319] on textarea "Input Field" at bounding box center [413, 339] width 721 height 81
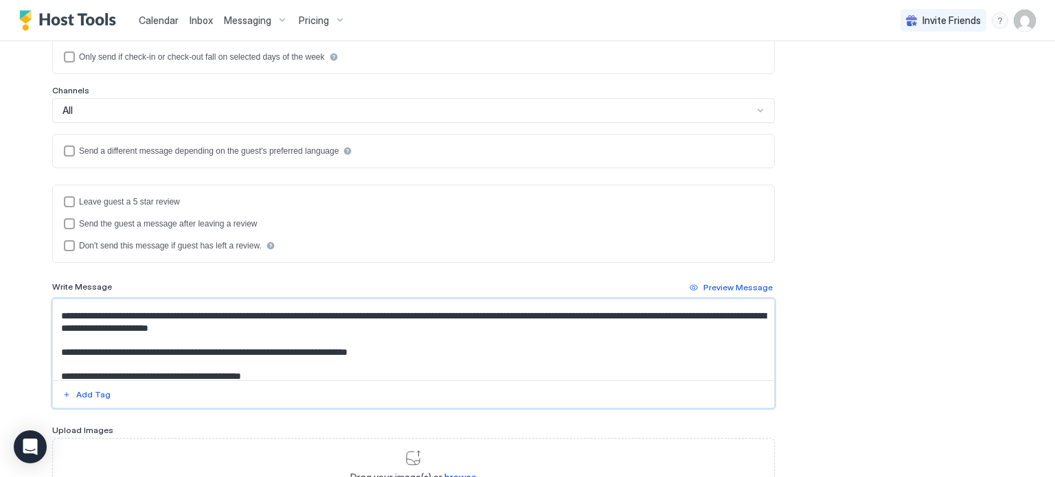
scroll to position [0, 0]
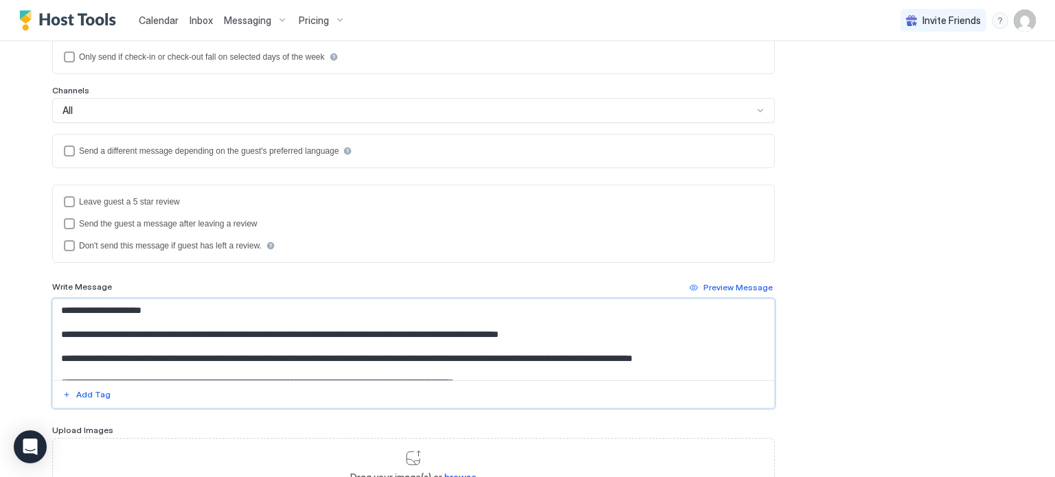
paste textarea "**********"
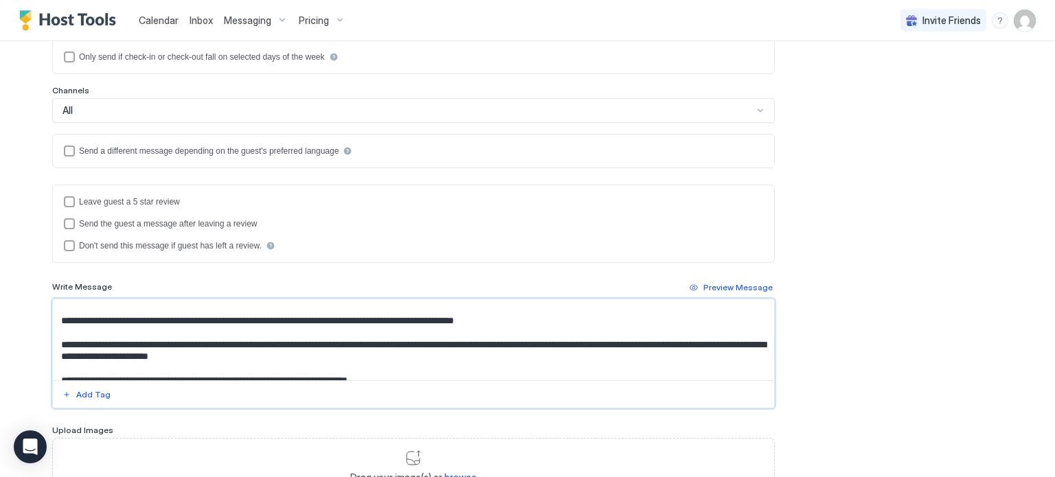
scroll to position [76, 0]
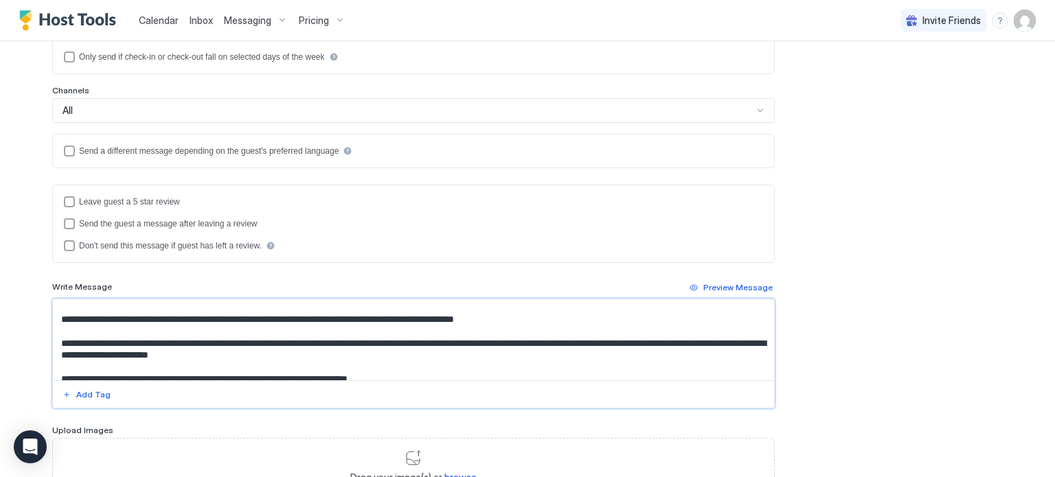
click at [158, 317] on textarea "Input Field" at bounding box center [413, 339] width 721 height 81
click at [271, 315] on textarea "Input Field" at bounding box center [413, 339] width 721 height 81
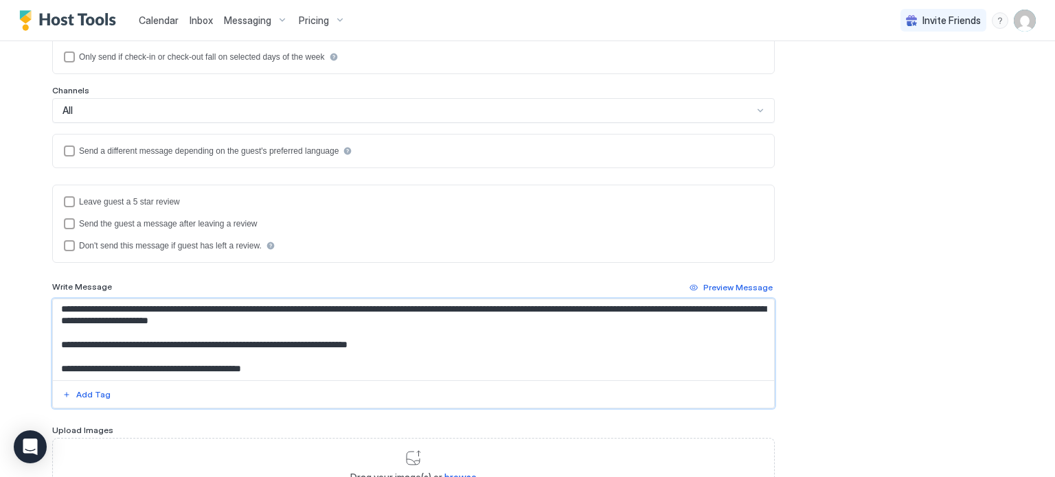
scroll to position [110, 0]
click at [166, 308] on textarea "Input Field" at bounding box center [413, 339] width 721 height 81
click at [713, 309] on textarea "Input Field" at bounding box center [413, 339] width 721 height 81
click at [576, 370] on textarea "Input Field" at bounding box center [413, 339] width 721 height 81
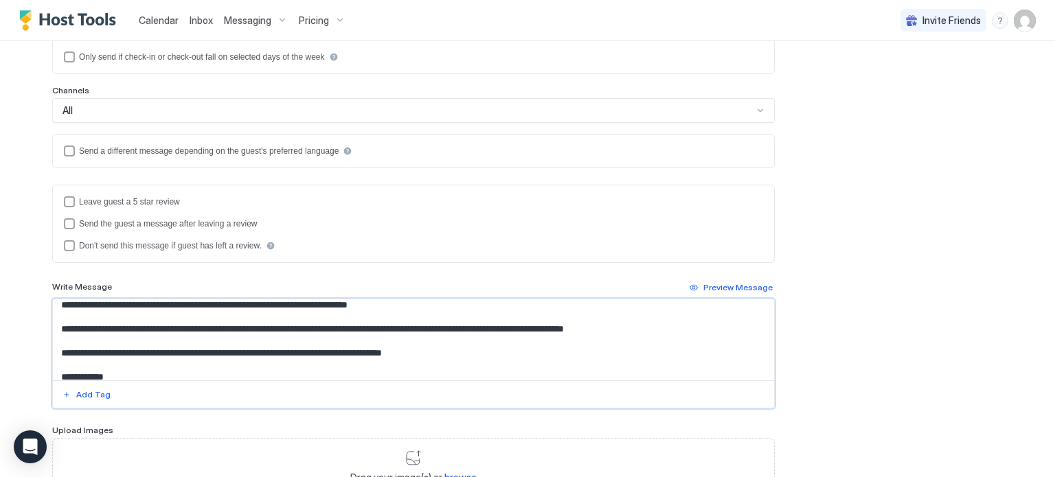
scroll to position [198, 0]
click at [688, 323] on textarea "Input Field" at bounding box center [413, 339] width 721 height 81
drag, startPoint x: 671, startPoint y: 327, endPoint x: 406, endPoint y: 324, distance: 265.1
click at [406, 324] on textarea "Input Field" at bounding box center [413, 339] width 721 height 81
click at [563, 332] on textarea "Input Field" at bounding box center [413, 339] width 721 height 81
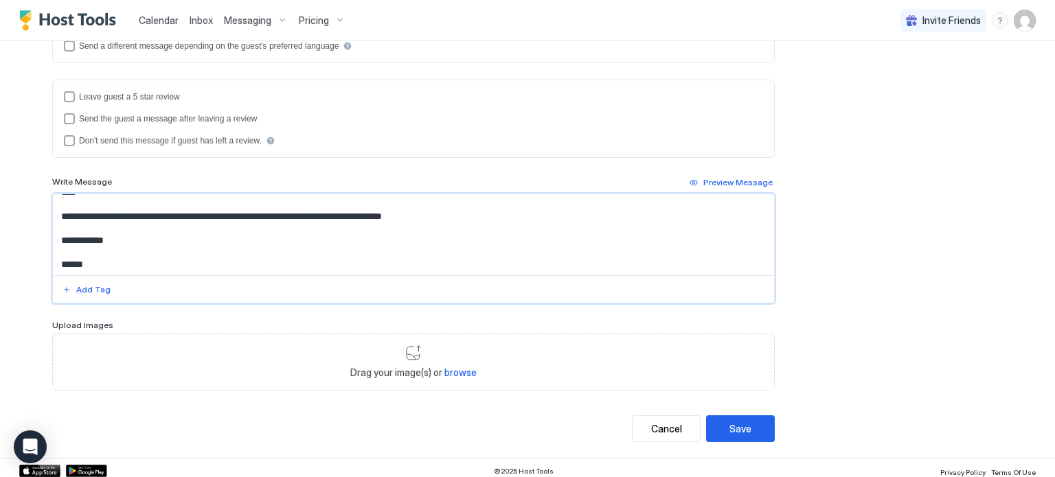
scroll to position [379, 0]
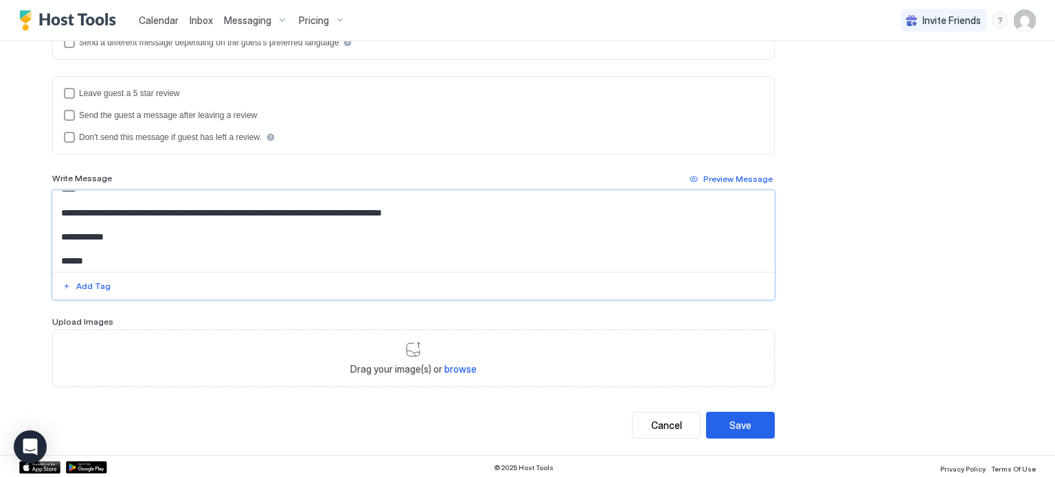
type textarea "**********"
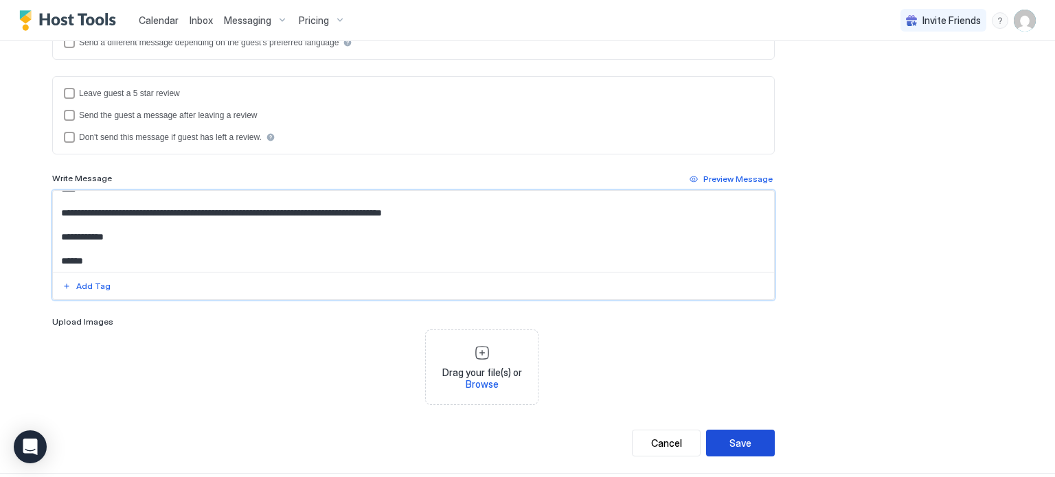
click at [742, 442] on div "Save" at bounding box center [740, 443] width 22 height 14
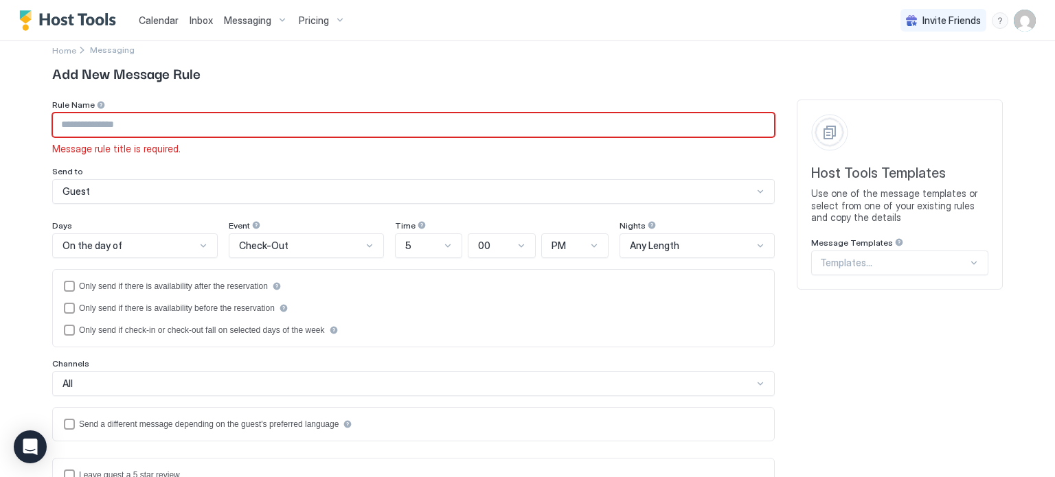
scroll to position [13, 0]
click at [263, 131] on input "Input Field" at bounding box center [413, 126] width 721 height 23
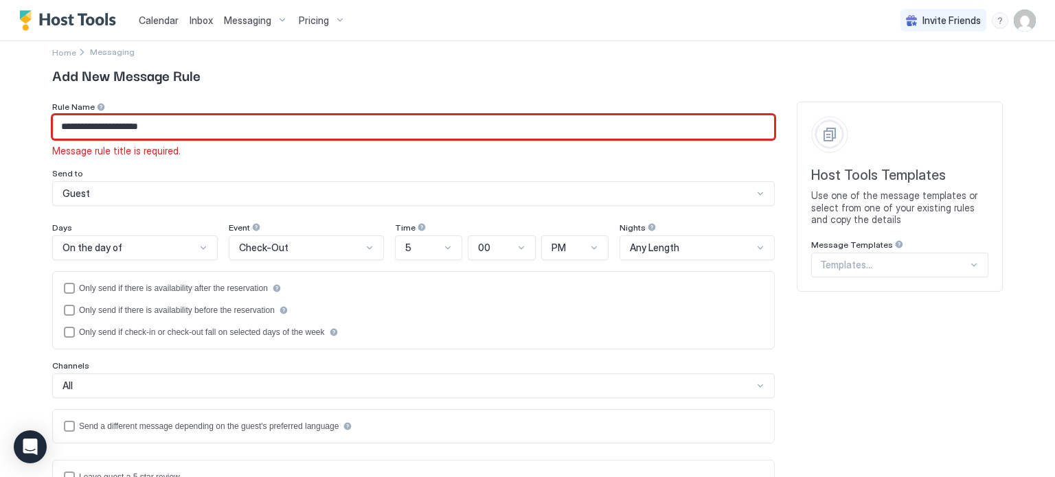
click at [198, 122] on input "**********" at bounding box center [413, 126] width 721 height 23
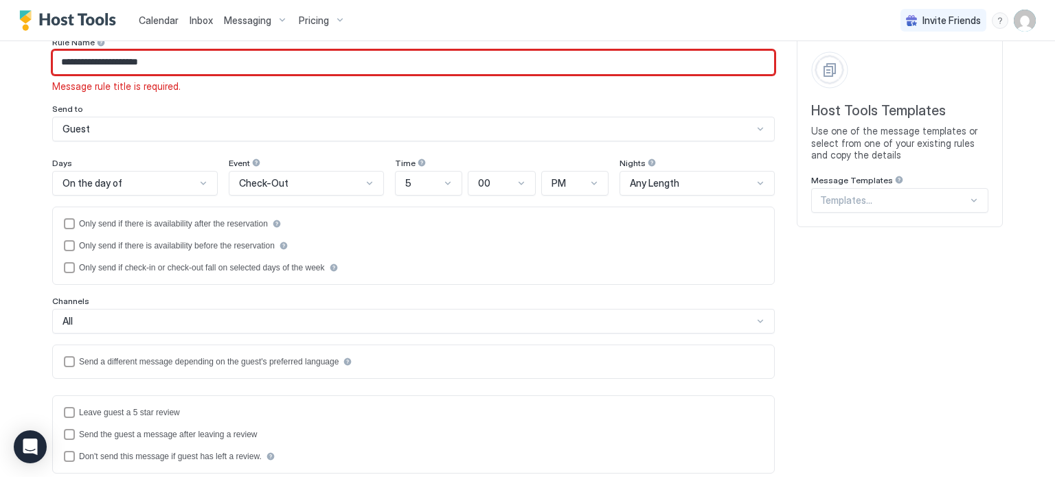
scroll to position [78, 0]
type input "**********"
click at [552, 295] on div "Channels" at bounding box center [413, 301] width 722 height 13
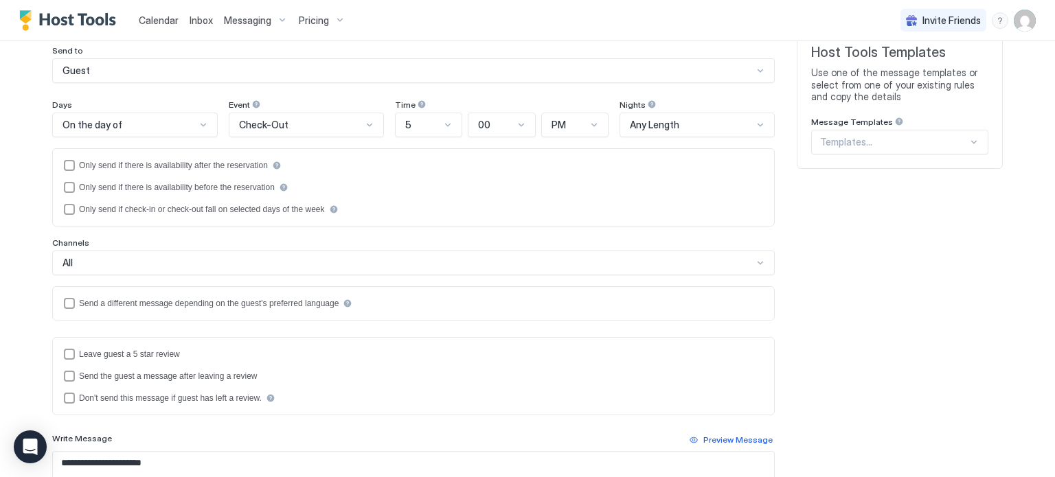
scroll to position [140, 0]
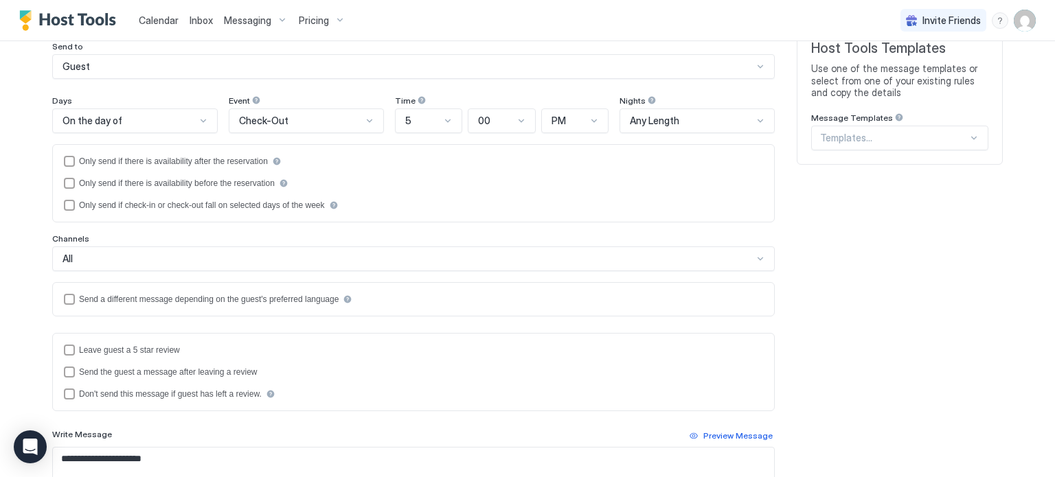
click at [301, 125] on div "Check-Out" at bounding box center [300, 121] width 123 height 12
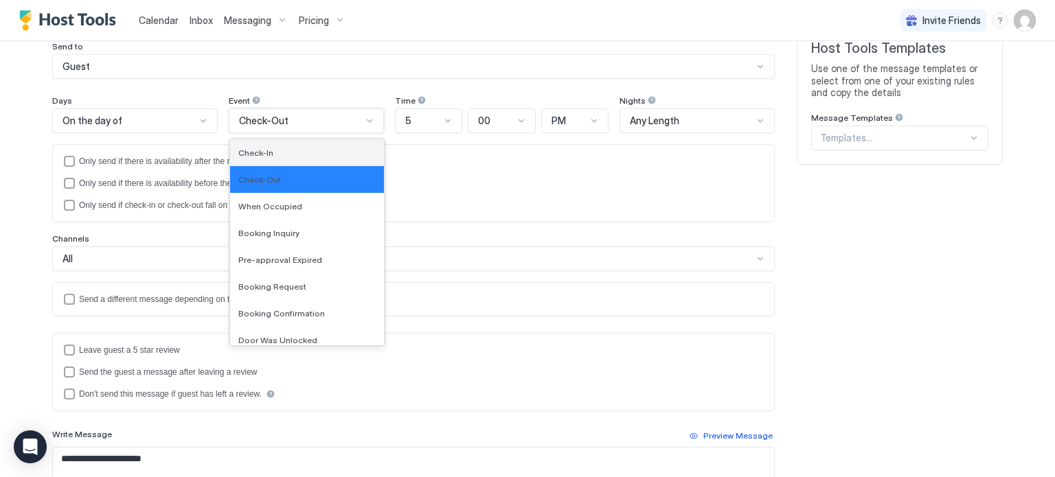
click at [297, 155] on div "Check-In" at bounding box center [306, 153] width 137 height 10
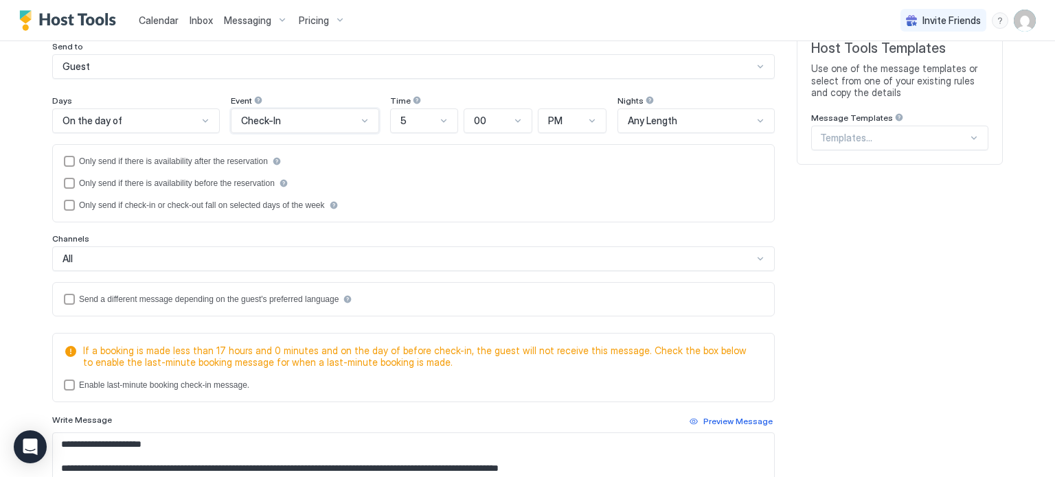
click at [170, 119] on div "On the day of" at bounding box center [129, 121] width 135 height 12
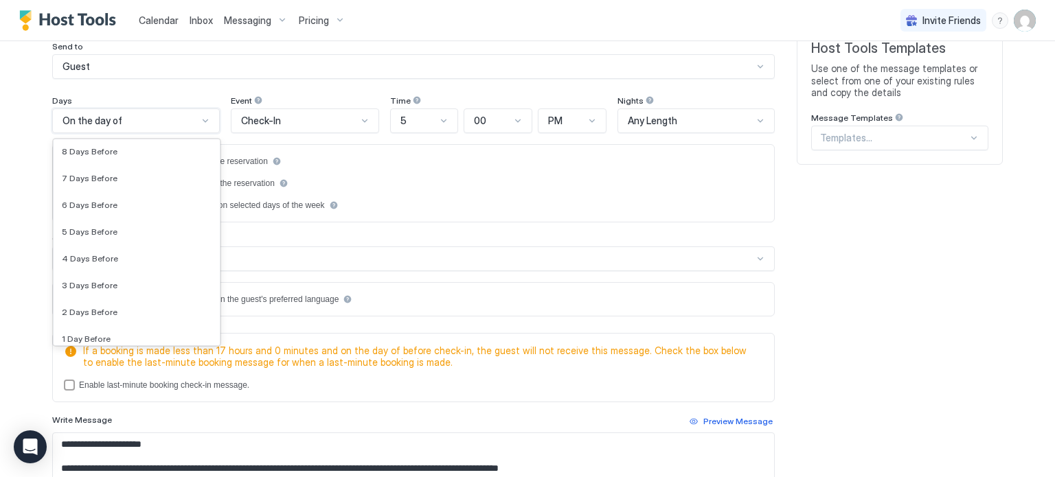
scroll to position [1976, 0]
click at [146, 180] on div "7 Days Before" at bounding box center [137, 182] width 150 height 10
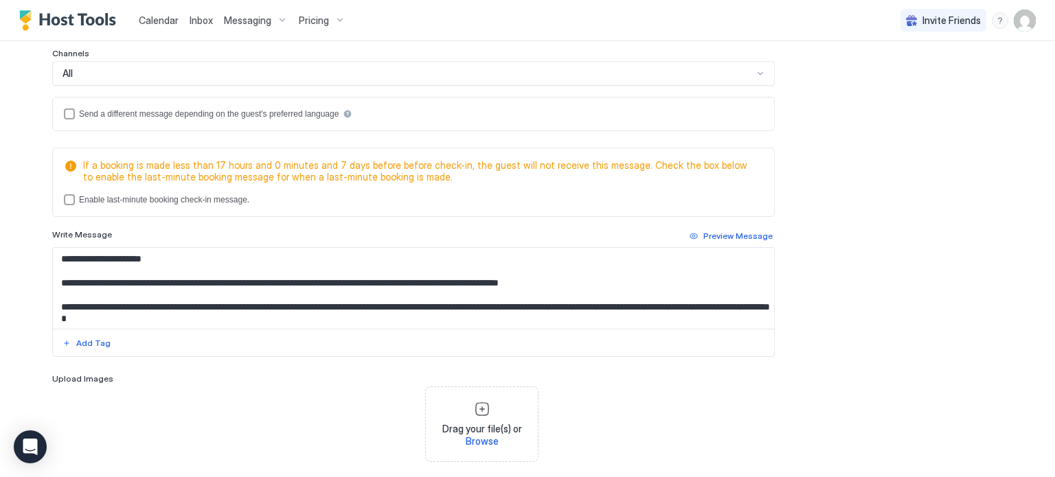
scroll to position [328, 0]
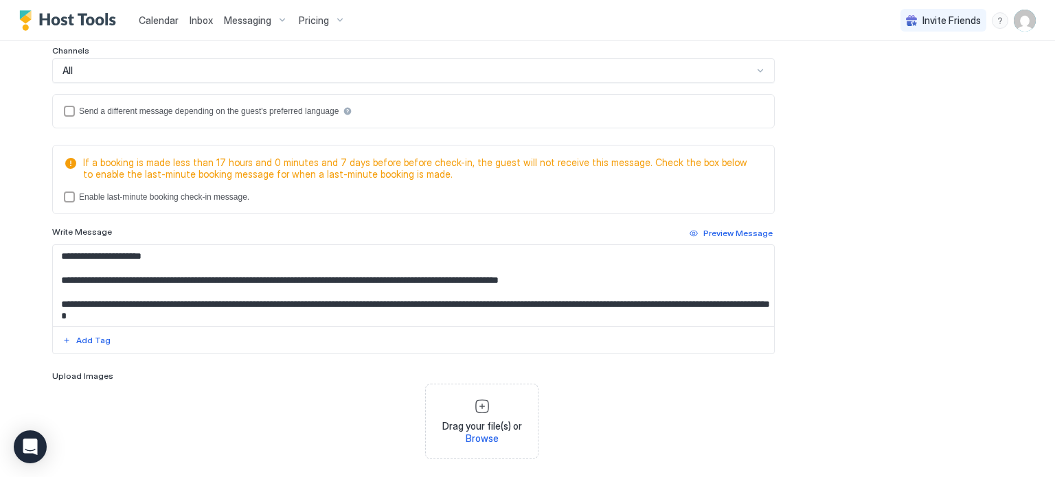
click at [193, 271] on textarea "Input Field" at bounding box center [413, 285] width 721 height 81
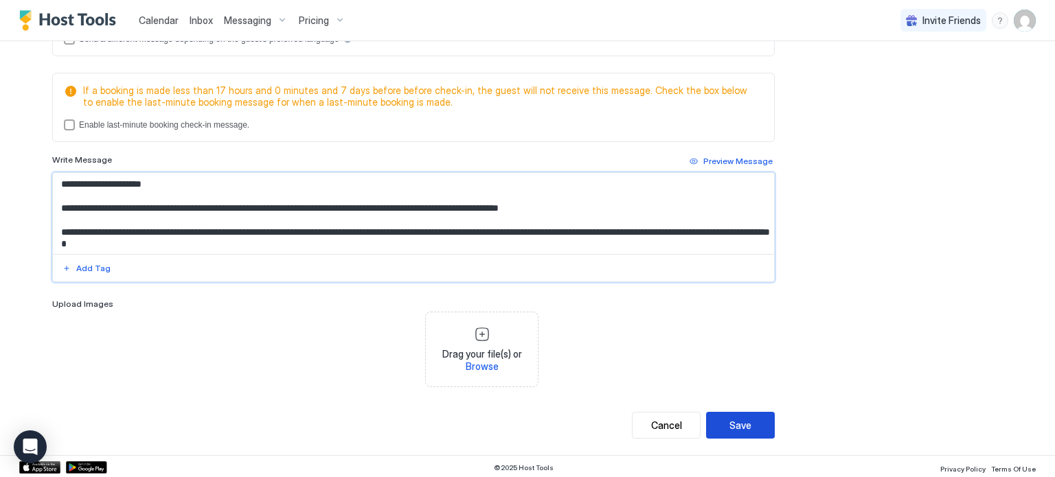
click at [736, 422] on div "Save" at bounding box center [740, 425] width 22 height 14
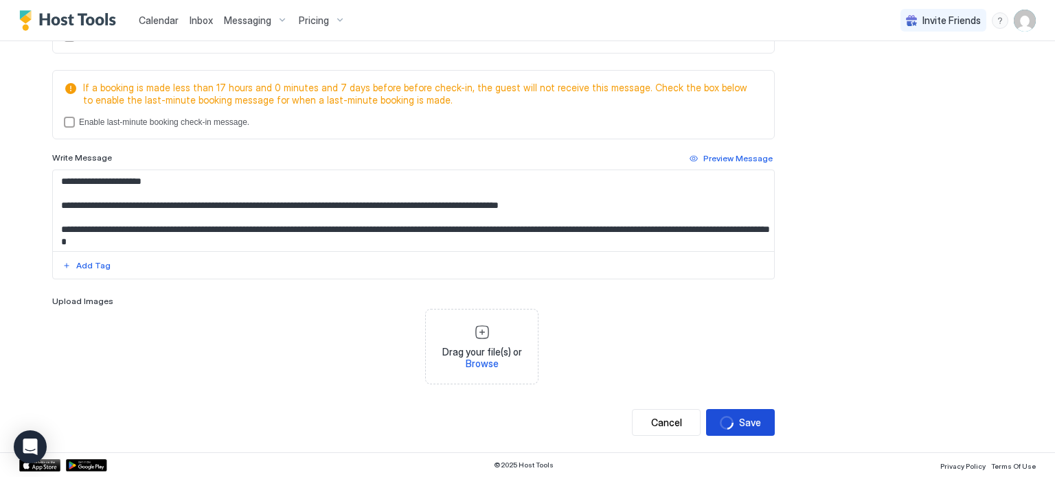
scroll to position [383, 0]
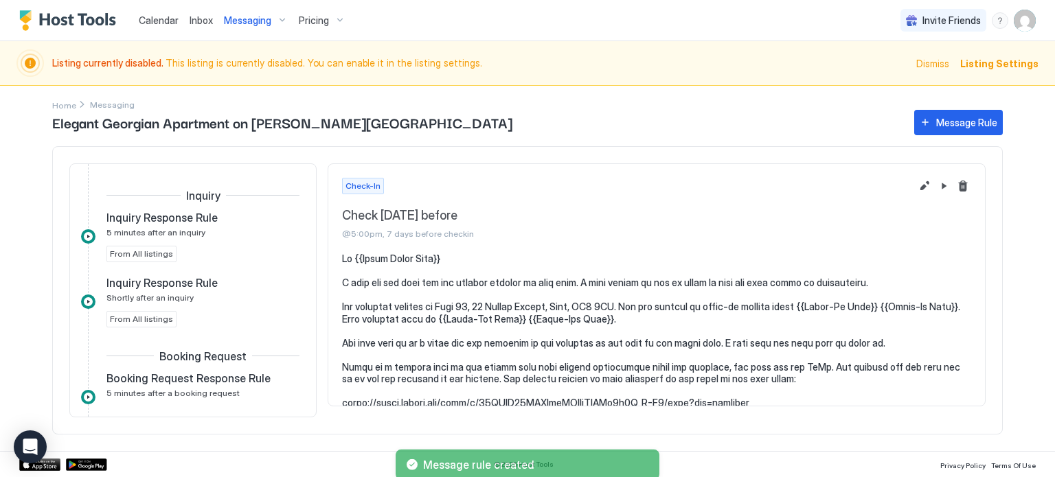
scroll to position [283, 0]
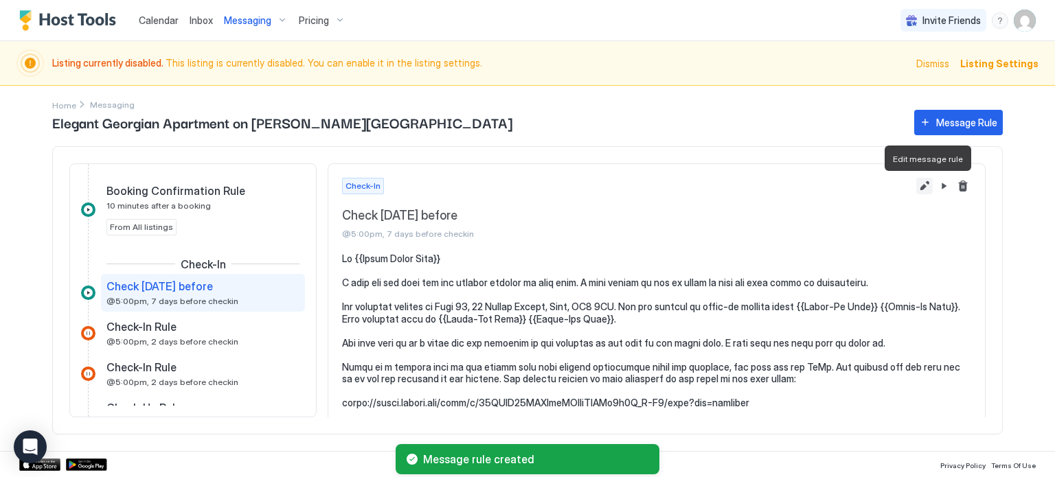
click at [924, 187] on button "Edit message rule" at bounding box center [924, 186] width 16 height 16
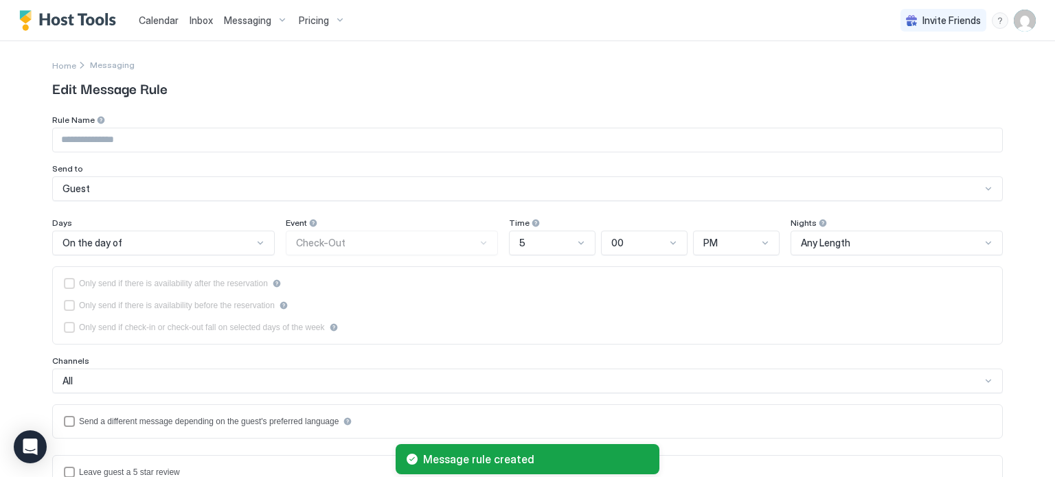
type input "**********"
type textarea "**********"
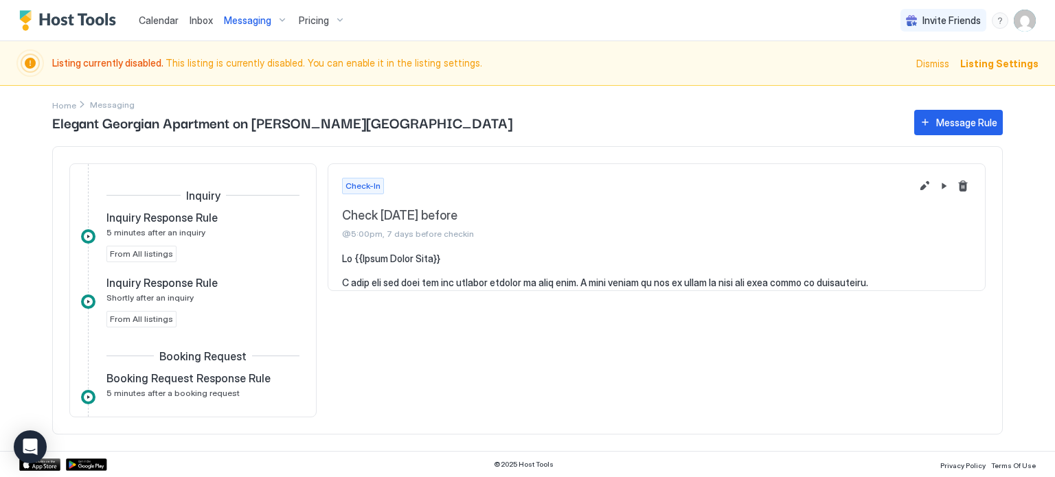
scroll to position [283, 0]
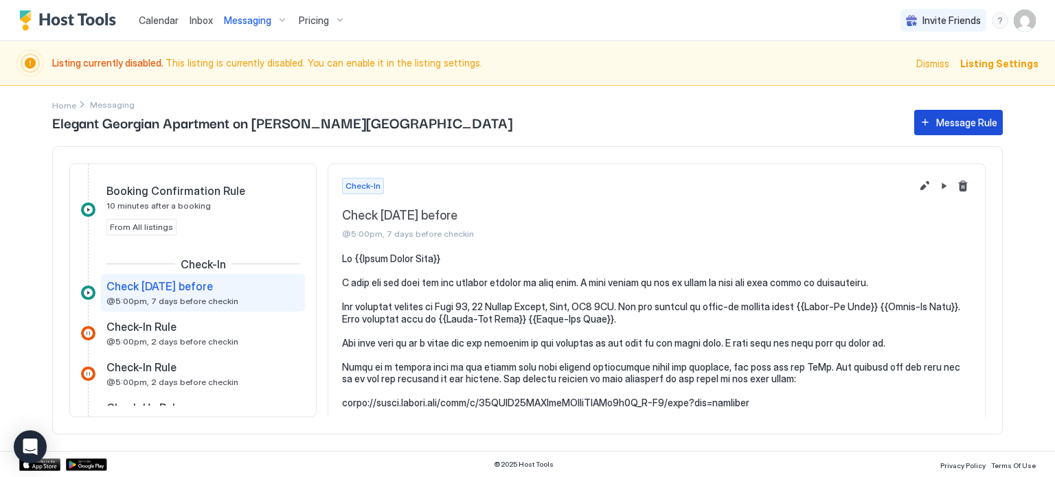
click at [961, 115] on div "Message Rule" at bounding box center [966, 122] width 61 height 14
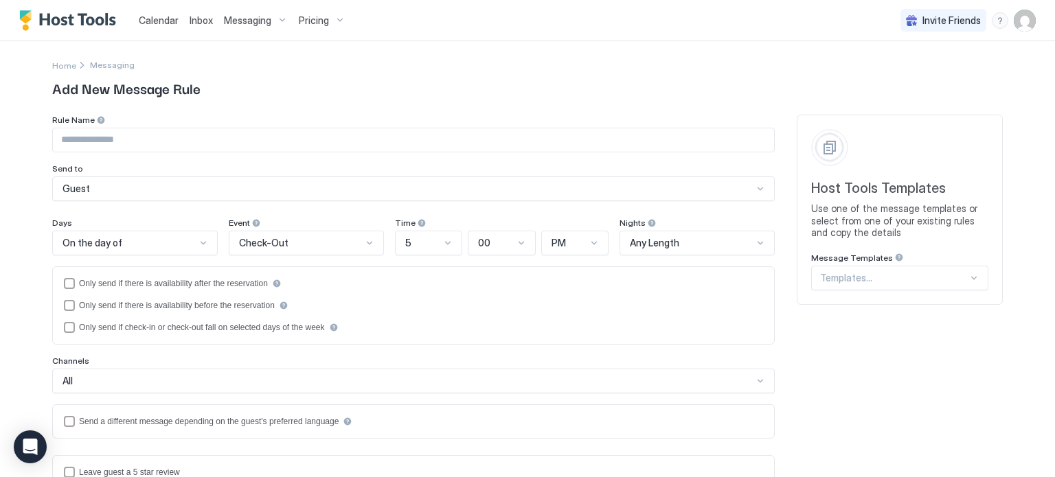
click at [861, 274] on div at bounding box center [894, 278] width 148 height 12
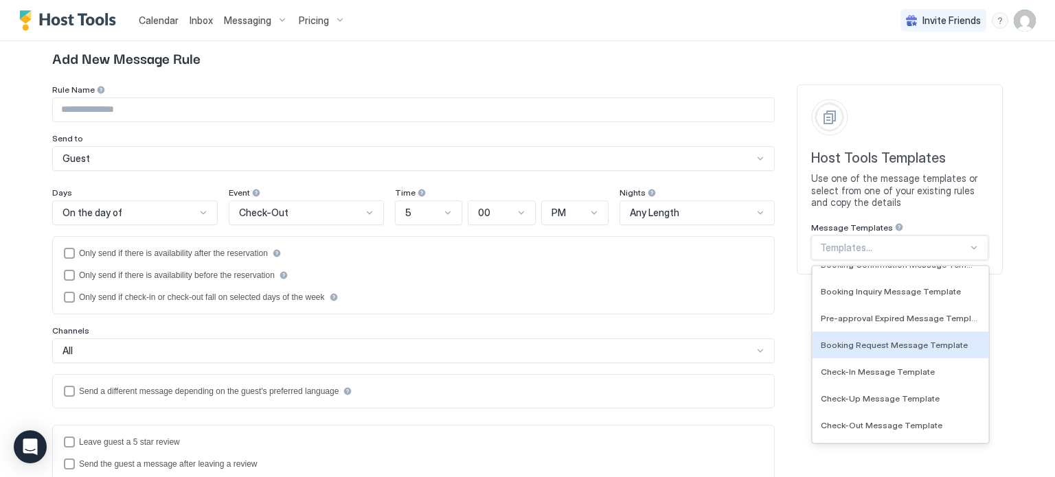
scroll to position [44, 0]
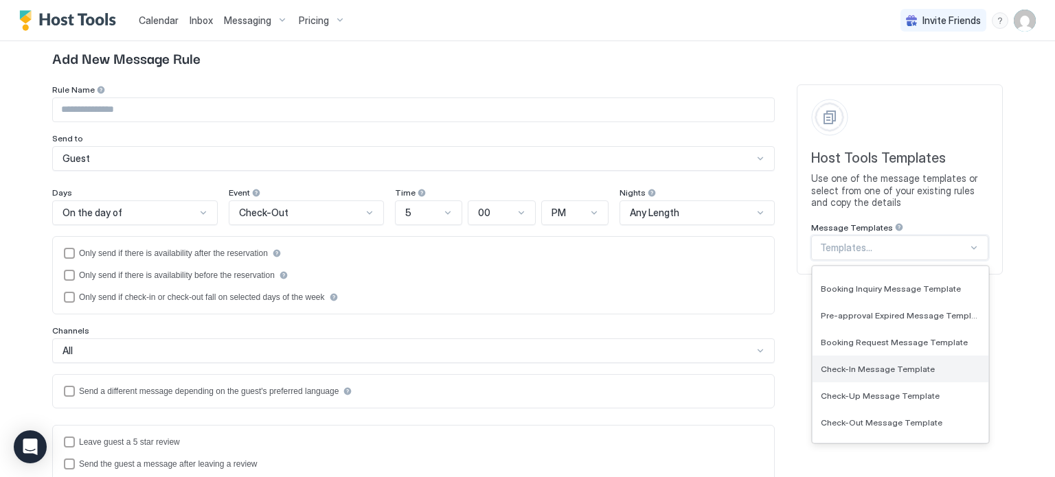
click at [885, 368] on span "Check-In Message Template" at bounding box center [878, 369] width 114 height 10
type input "**********"
type textarea "**********"
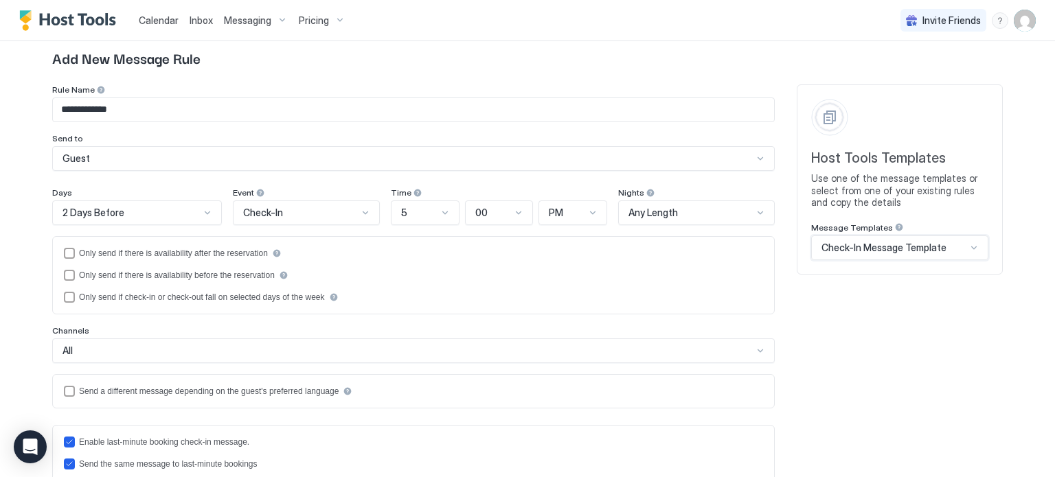
click at [130, 109] on input "**********" at bounding box center [413, 109] width 721 height 23
type input "**********"
click at [461, 305] on div "Only send if there is availability after the reservation Only send if there is …" at bounding box center [413, 275] width 722 height 78
click at [428, 216] on div "5" at bounding box center [419, 213] width 36 height 12
click at [426, 298] on div "3" at bounding box center [425, 298] width 51 height 10
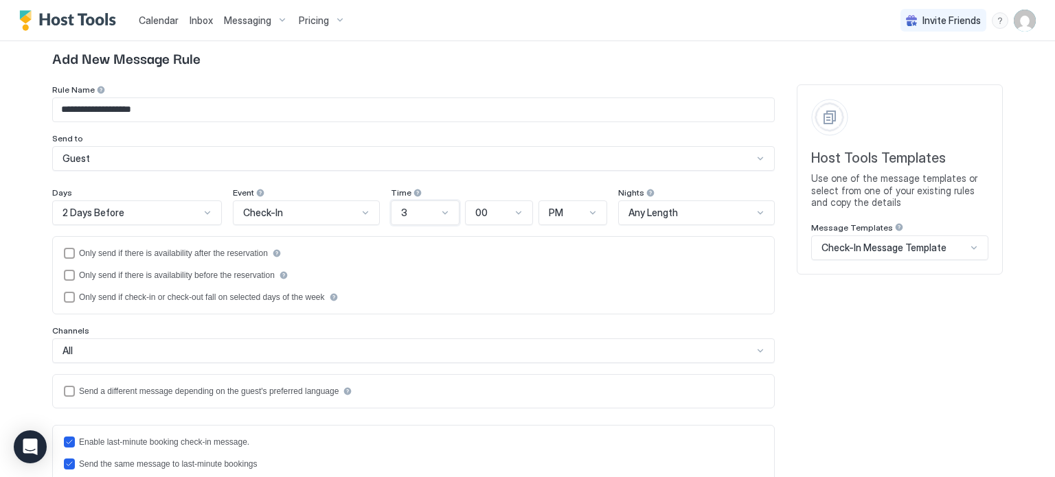
click at [205, 212] on div at bounding box center [207, 212] width 11 height 11
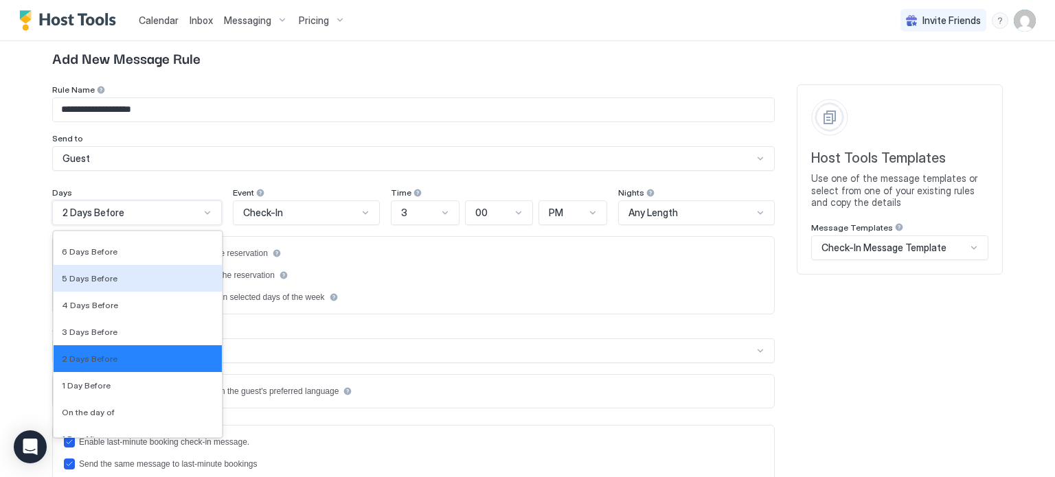
scroll to position [2033, 0]
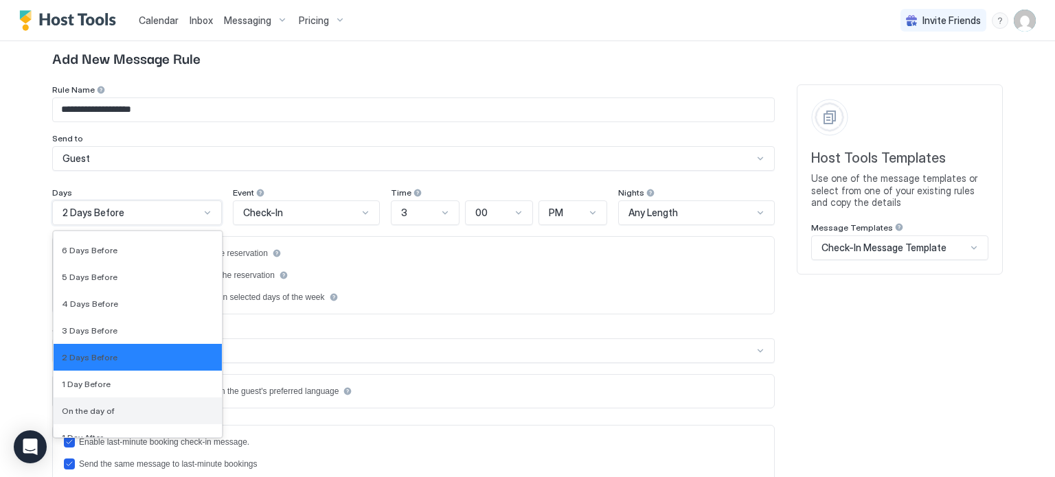
click at [150, 409] on div "On the day of" at bounding box center [138, 411] width 152 height 10
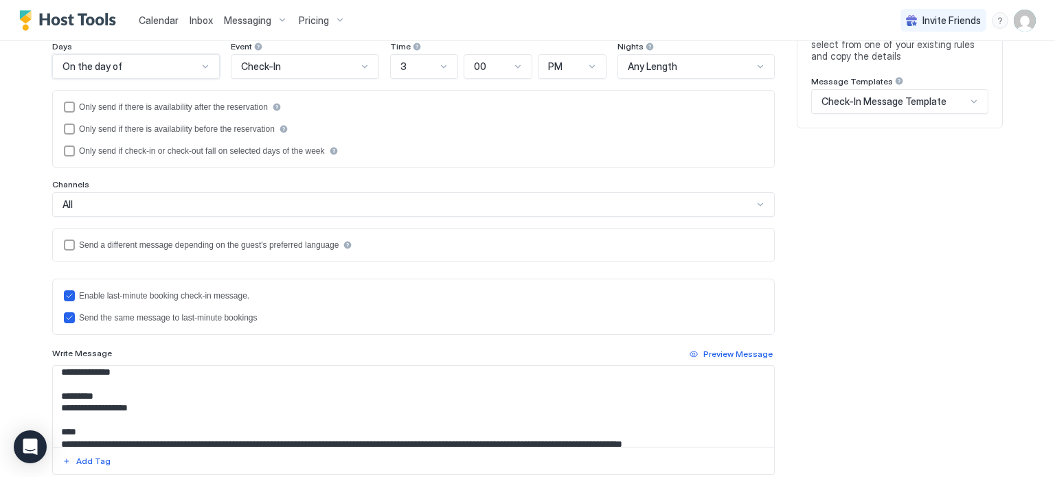
scroll to position [45, 0]
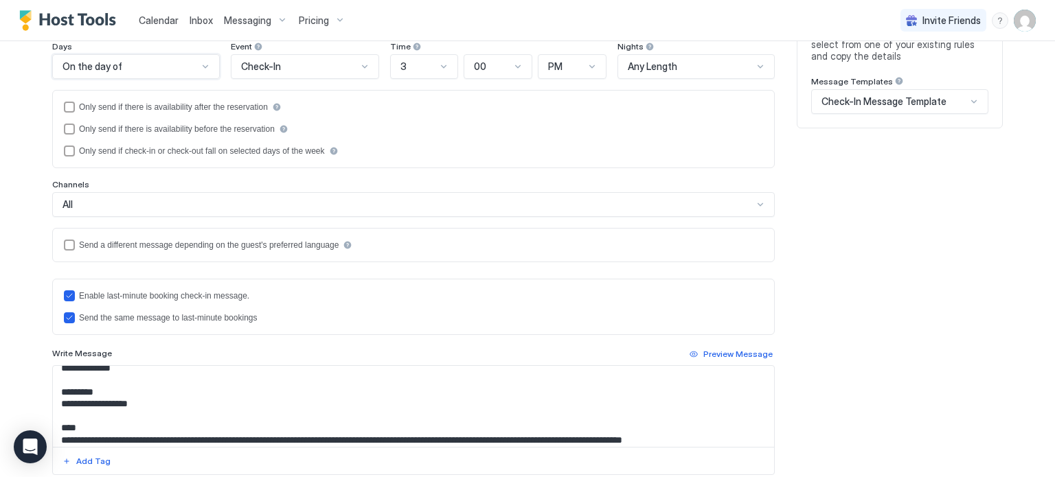
click at [152, 407] on textarea "**********" at bounding box center [413, 406] width 721 height 81
paste textarea "**********"
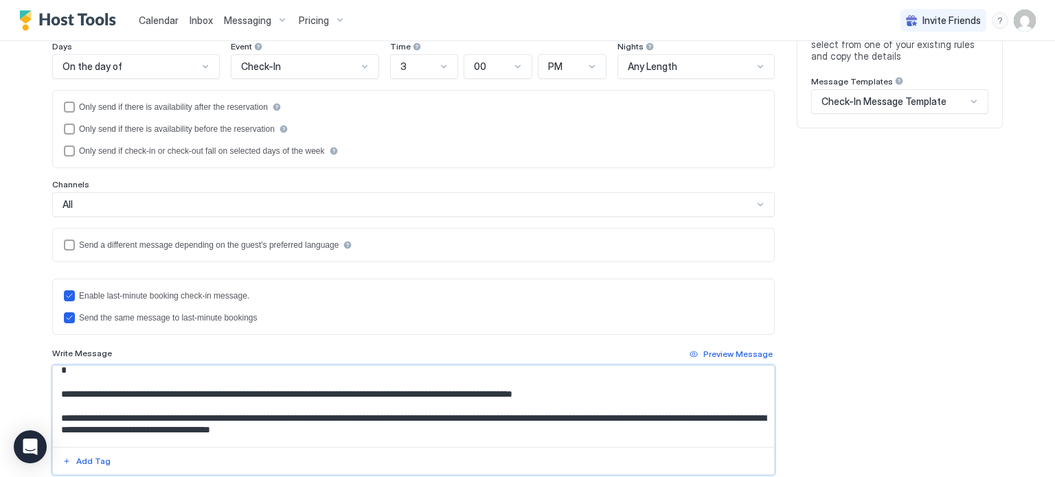
scroll to position [69, 0]
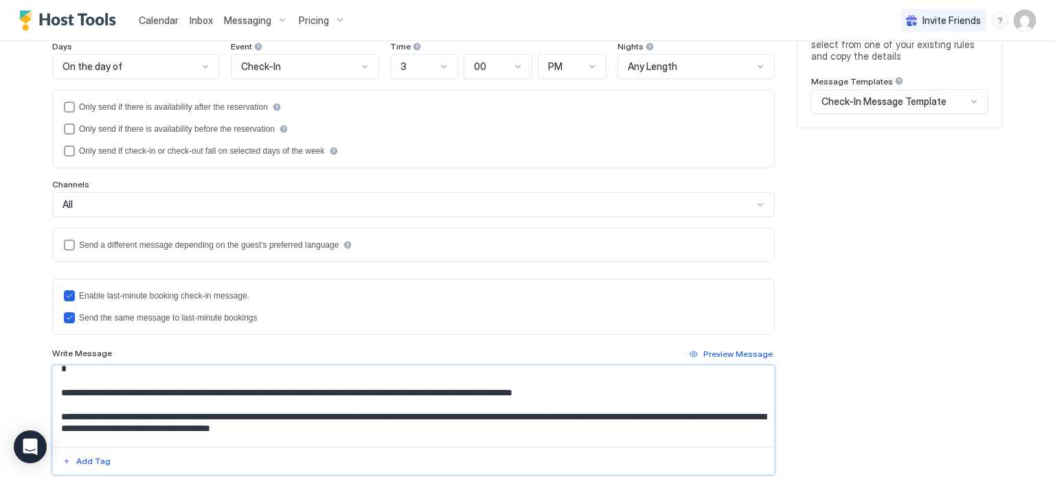
drag, startPoint x: 578, startPoint y: 389, endPoint x: 416, endPoint y: 387, distance: 161.4
click at [416, 387] on textarea "Input Field" at bounding box center [413, 406] width 721 height 81
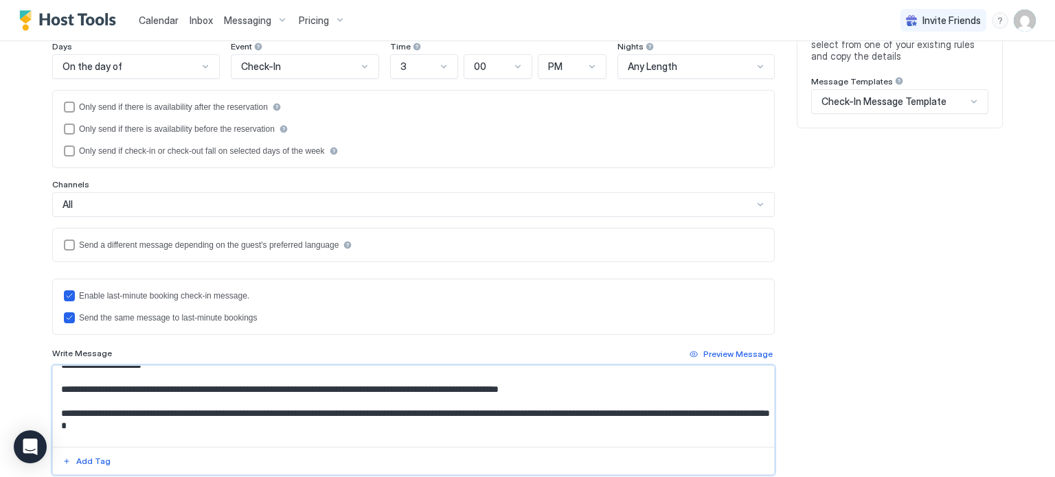
scroll to position [11, 0]
click at [135, 400] on textarea "Input Field" at bounding box center [413, 406] width 721 height 81
click at [585, 385] on textarea "Input Field" at bounding box center [413, 406] width 721 height 81
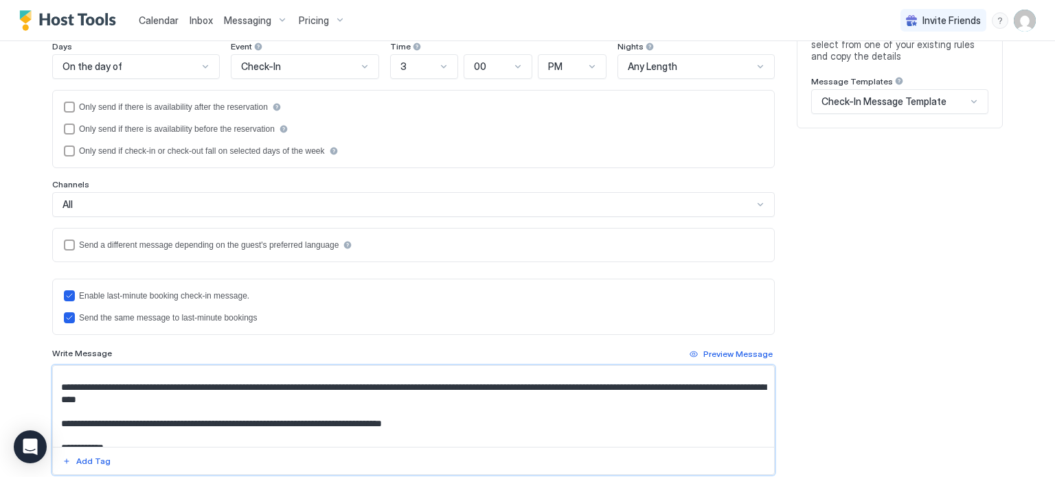
scroll to position [229, 0]
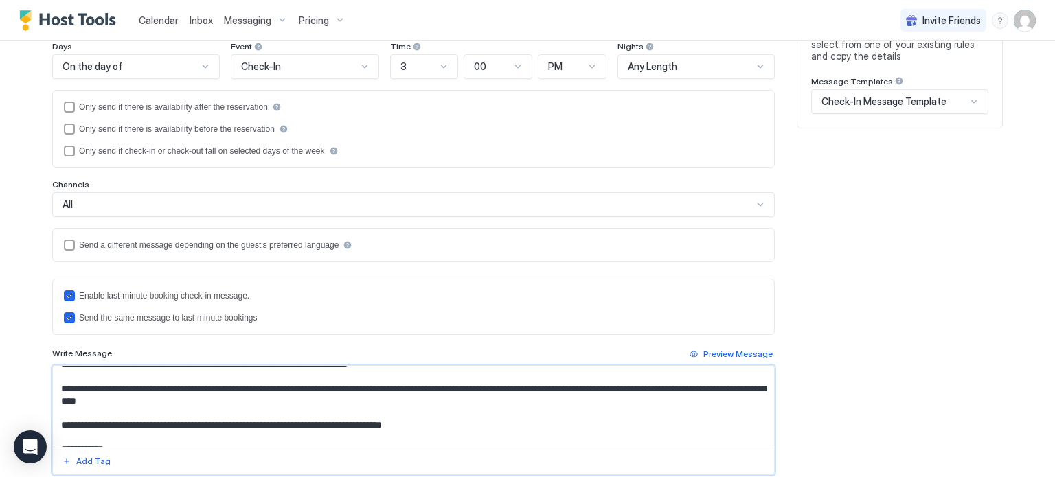
click at [435, 386] on textarea "Input Field" at bounding box center [413, 406] width 721 height 81
click at [490, 404] on textarea "Input Field" at bounding box center [413, 406] width 721 height 81
click at [114, 400] on textarea "Input Field" at bounding box center [413, 406] width 721 height 81
click at [288, 404] on textarea "Input Field" at bounding box center [413, 406] width 721 height 81
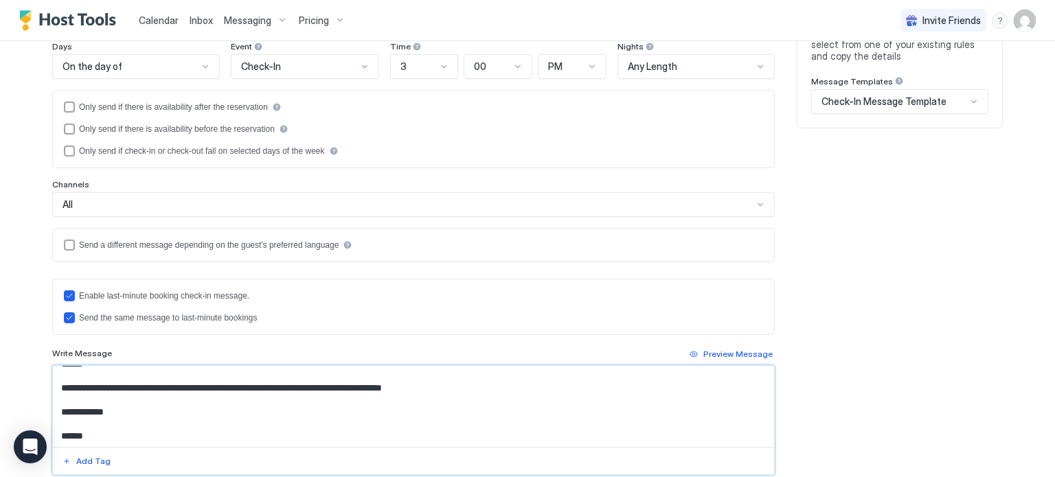
scroll to position [352, 0]
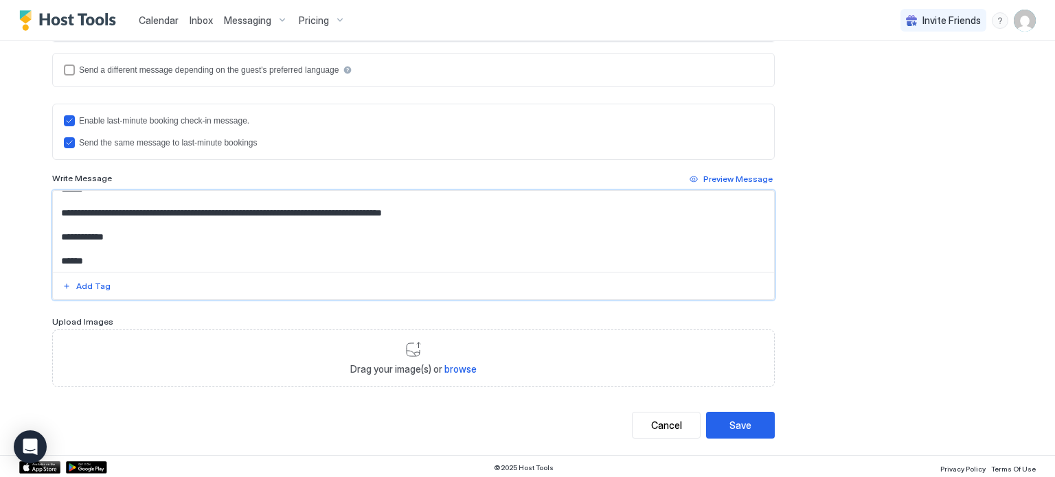
type textarea "**********"
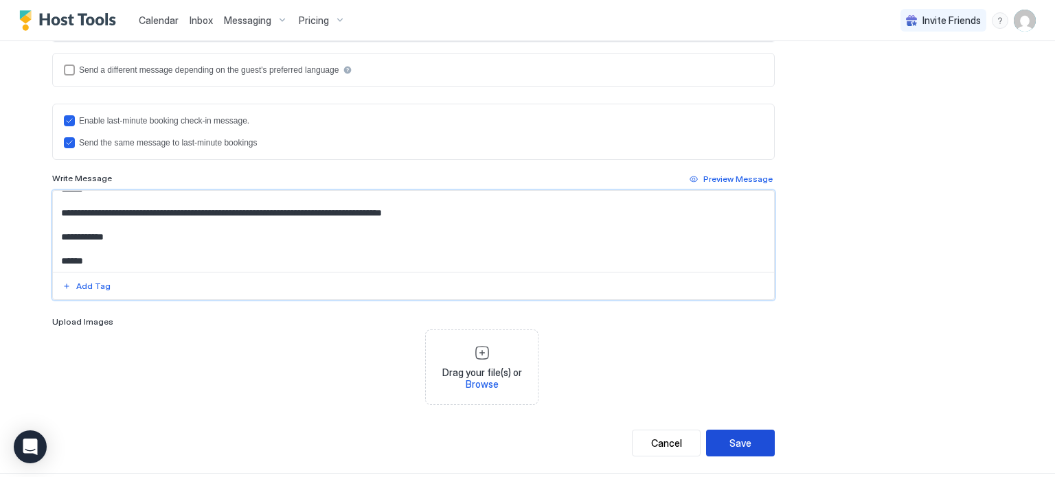
click at [749, 444] on div "Save" at bounding box center [740, 443] width 22 height 14
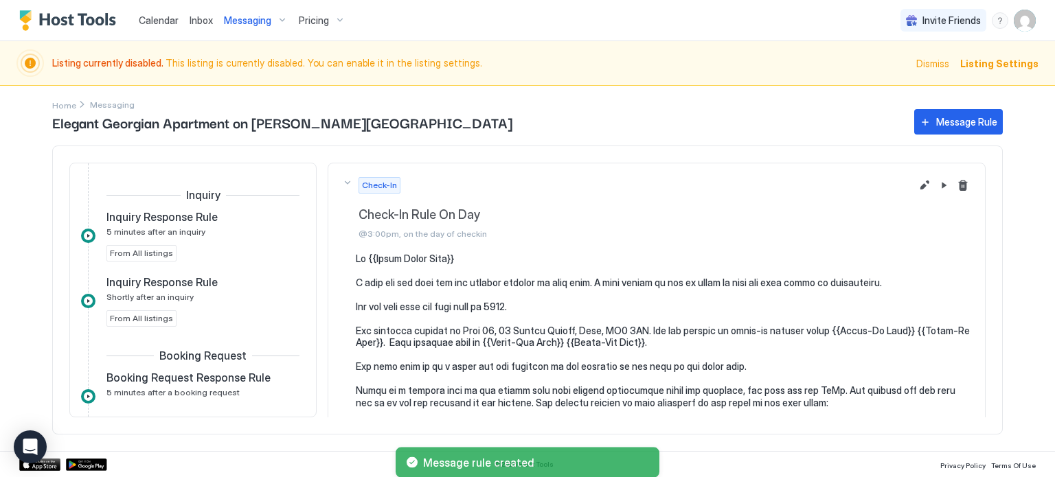
scroll to position [405, 0]
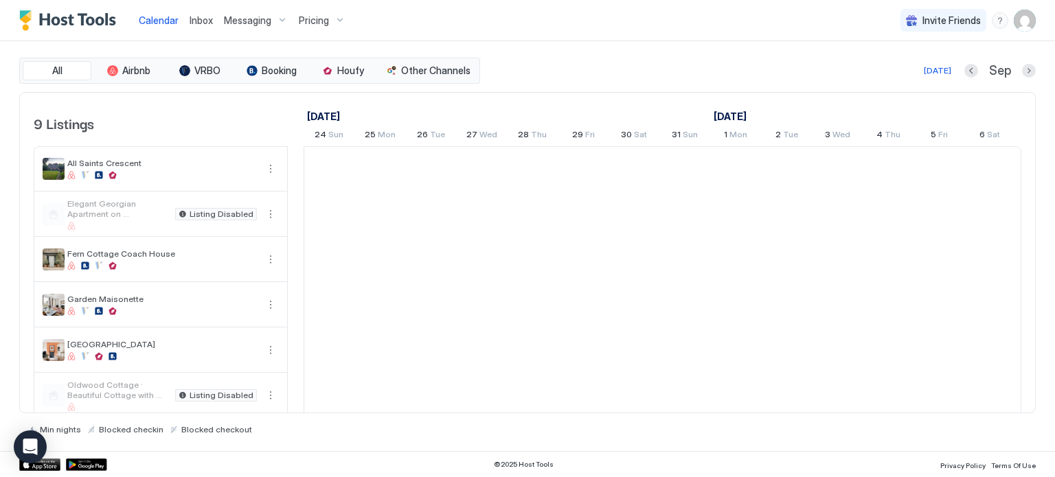
scroll to position [0, 763]
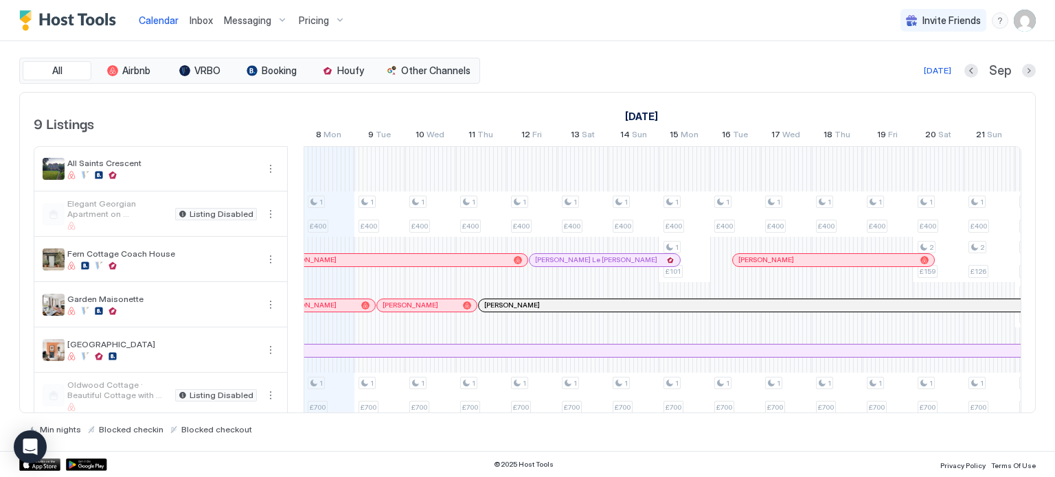
click at [253, 17] on span "Messaging" at bounding box center [247, 20] width 47 height 12
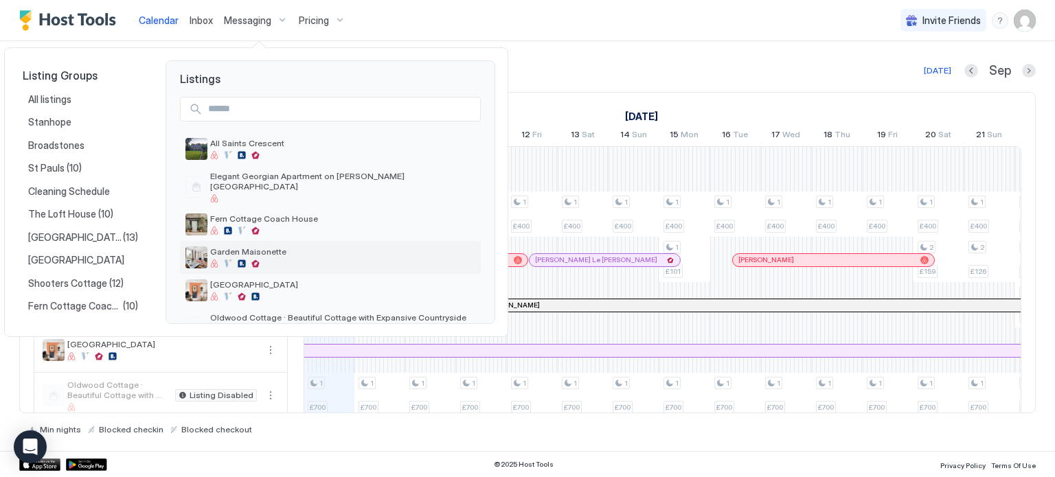
click at [321, 247] on span "Garden Maisonette" at bounding box center [342, 252] width 265 height 10
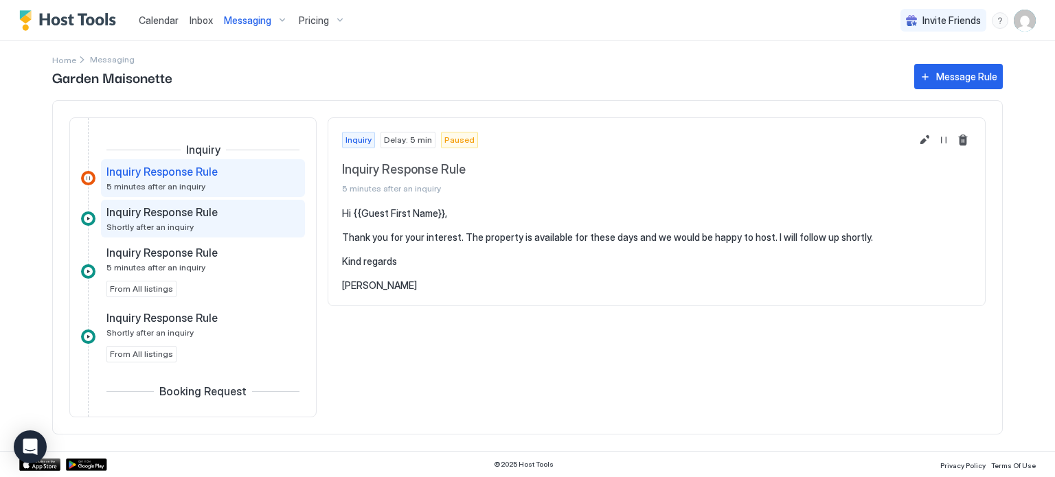
click at [258, 206] on div "Inquiry Response Rule" at bounding box center [193, 212] width 174 height 14
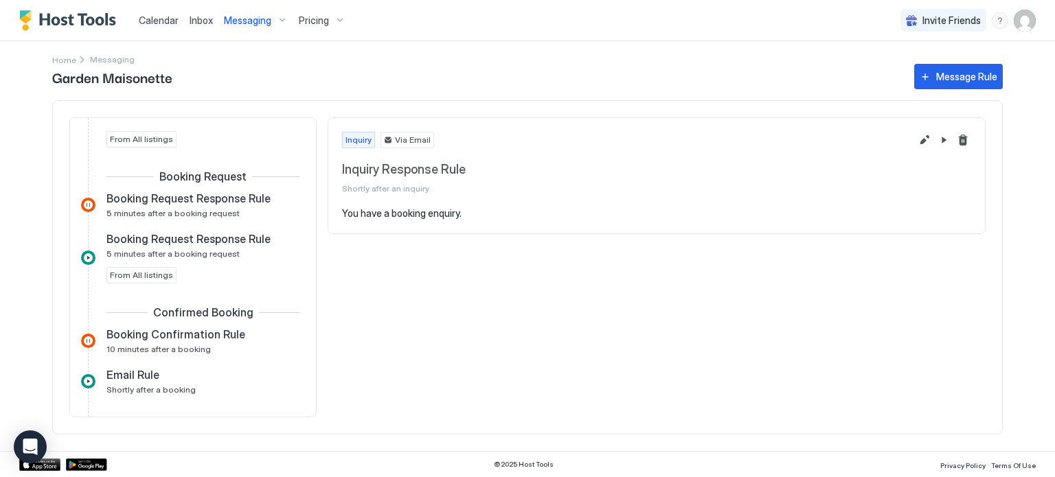
scroll to position [217, 0]
click at [258, 206] on div "Booking Request Response Rule 5 minutes after a booking request" at bounding box center [193, 203] width 174 height 27
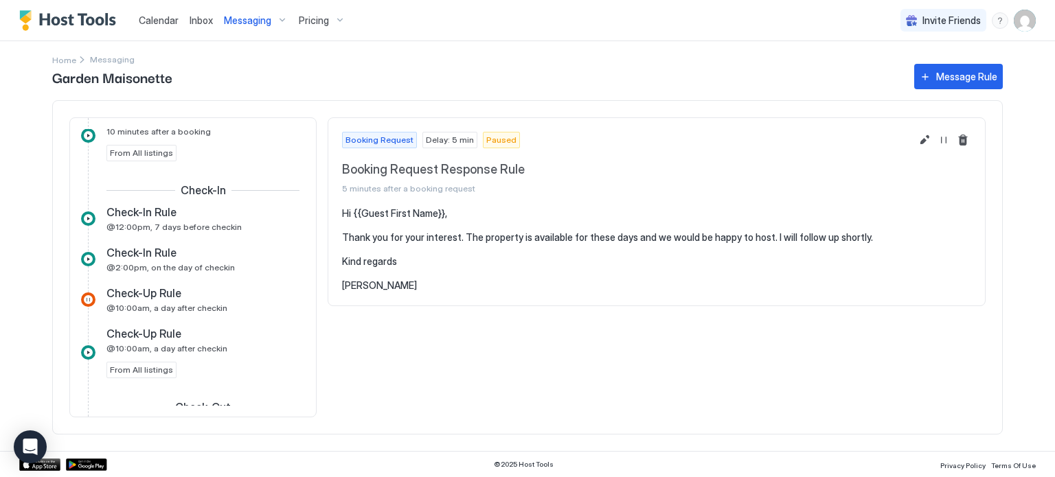
scroll to position [514, 0]
click at [254, 214] on div "Check-In Rule" at bounding box center [193, 212] width 174 height 14
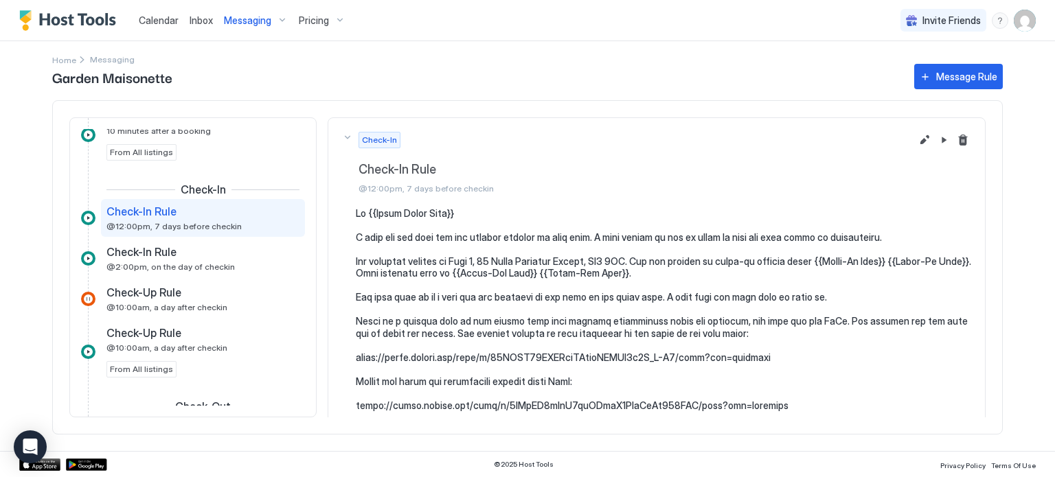
click at [450, 252] on pre at bounding box center [663, 357] width 615 height 301
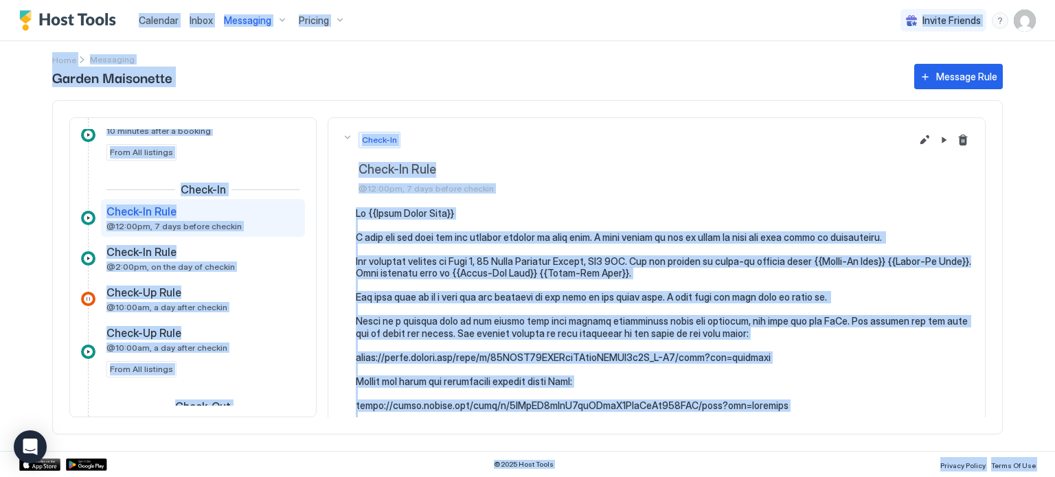
click at [450, 266] on pre at bounding box center [663, 357] width 615 height 301
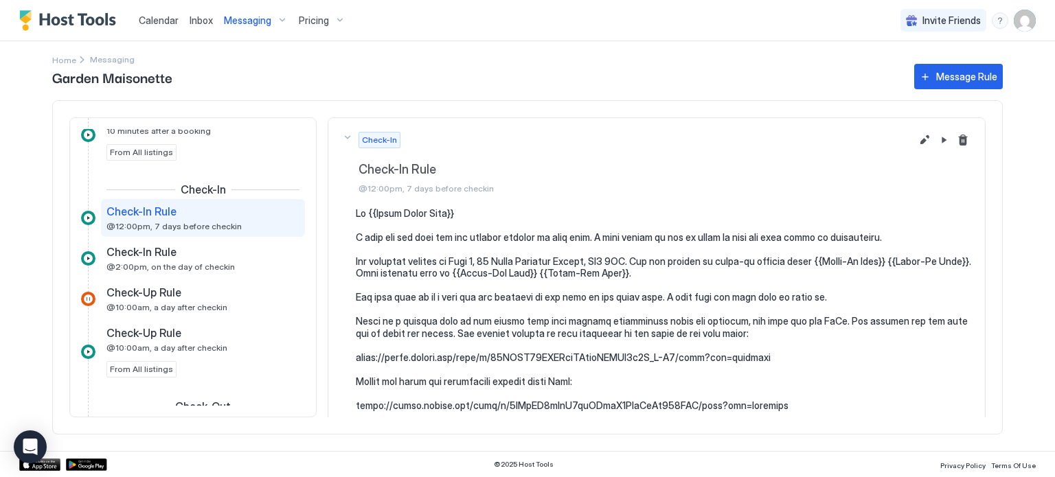
scroll to position [202, 0]
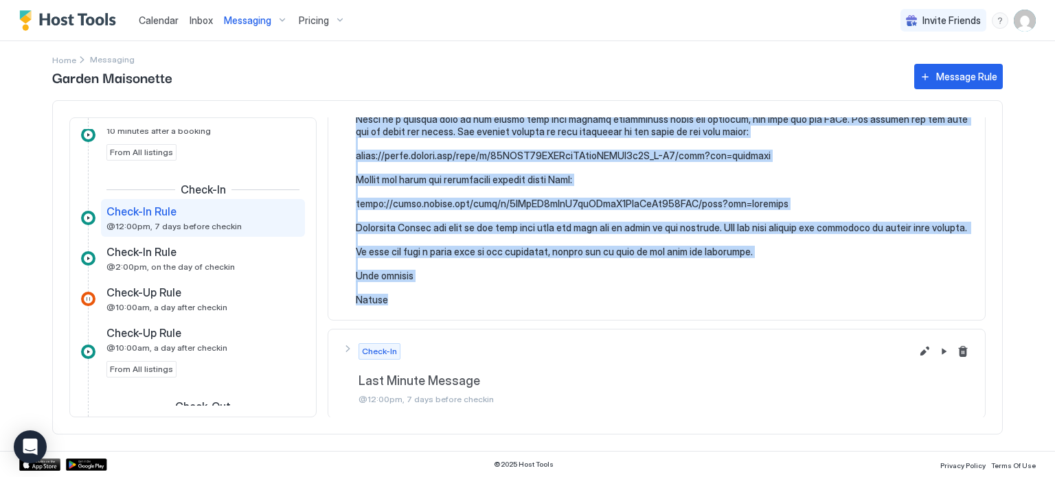
drag, startPoint x: 358, startPoint y: 210, endPoint x: 390, endPoint y: 295, distance: 90.4
click at [390, 295] on pre at bounding box center [663, 155] width 615 height 301
copy pre "Hi {{Guest First Name}} I hope you are well and are looking forward to your sta…"
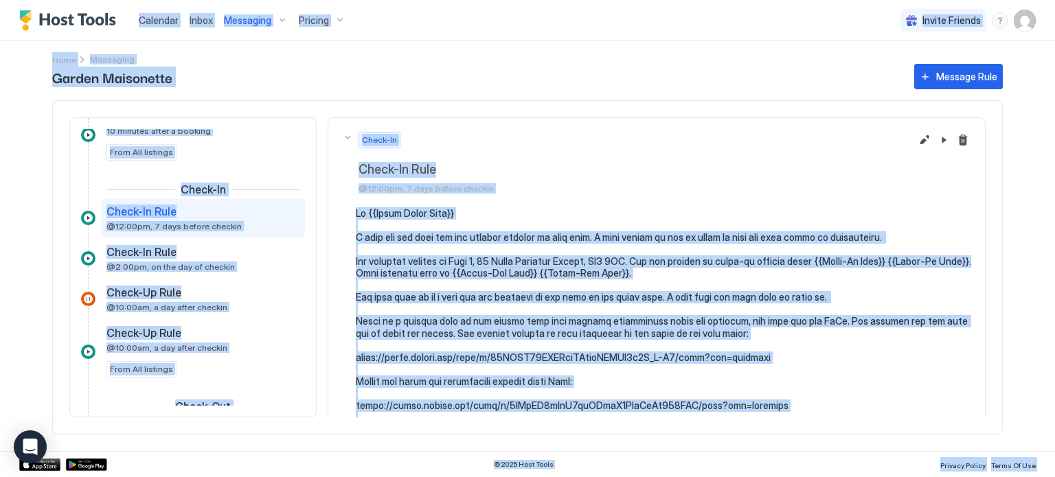
click at [450, 286] on pre at bounding box center [663, 357] width 615 height 301
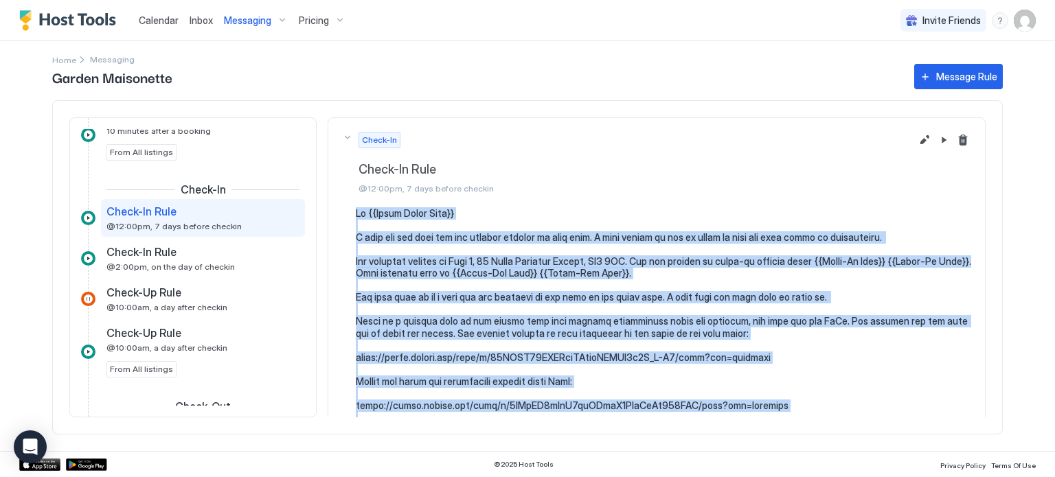
scroll to position [202, 0]
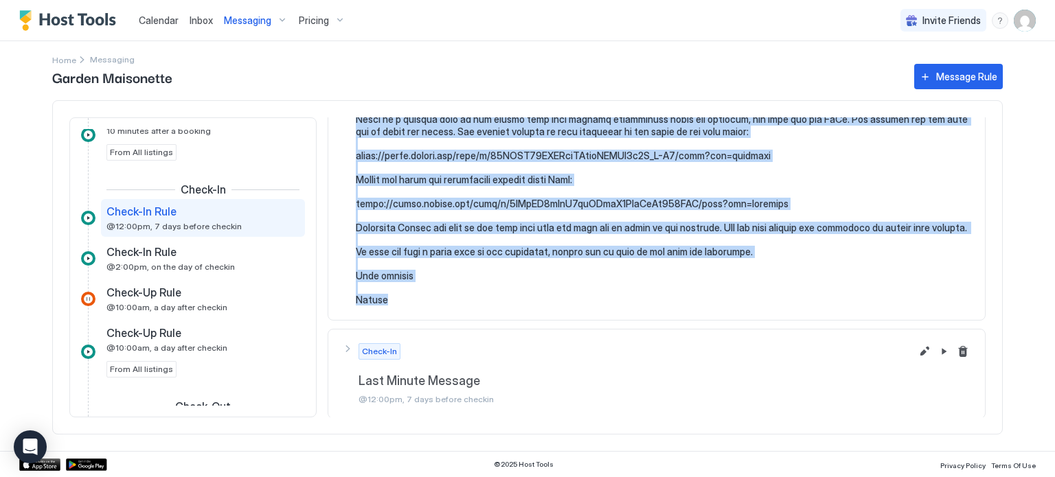
drag, startPoint x: 356, startPoint y: 212, endPoint x: 433, endPoint y: 298, distance: 115.7
click at [433, 298] on pre at bounding box center [663, 155] width 615 height 301
copy pre "Hi {{Guest First Name}} I hope you are well and are looking forward to your sta…"
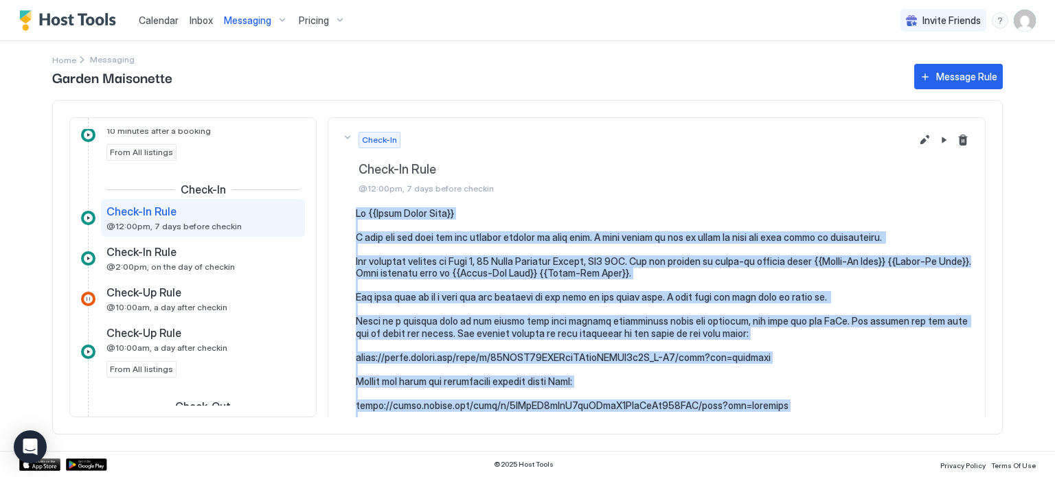
copy pre "Hi {{Guest First Name}} I hope you are well and are looking forward to your sta…"
